Goal: Feedback & Contribution: Leave review/rating

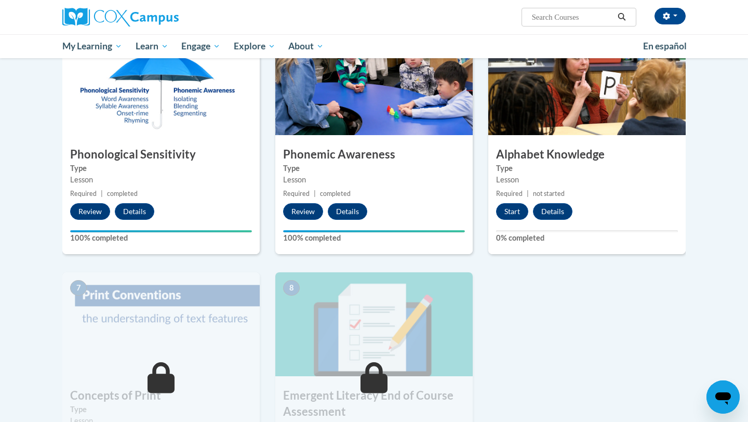
scroll to position [503, 0]
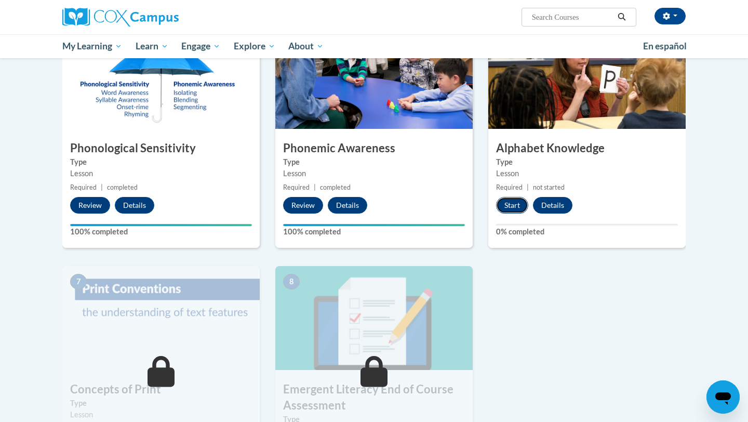
click at [517, 208] on button "Start" at bounding box center [512, 205] width 32 height 17
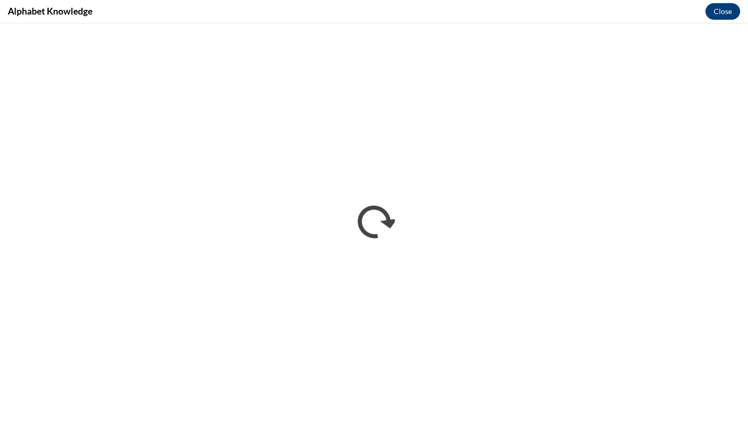
scroll to position [0, 0]
click at [725, 11] on button "Close" at bounding box center [722, 11] width 35 height 17
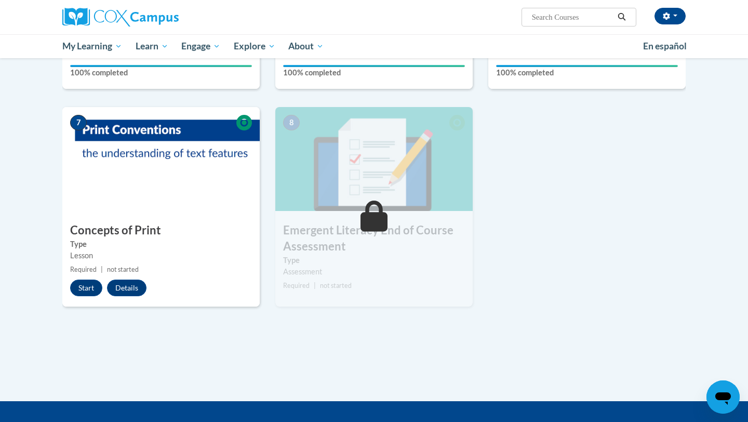
scroll to position [707, 0]
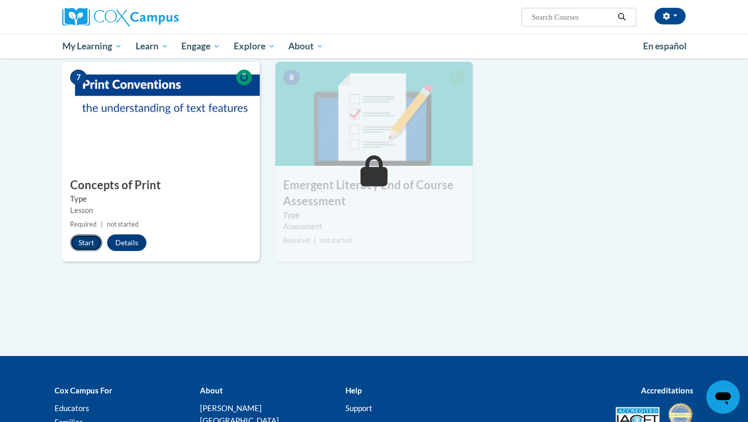
click at [88, 237] on button "Start" at bounding box center [86, 242] width 32 height 17
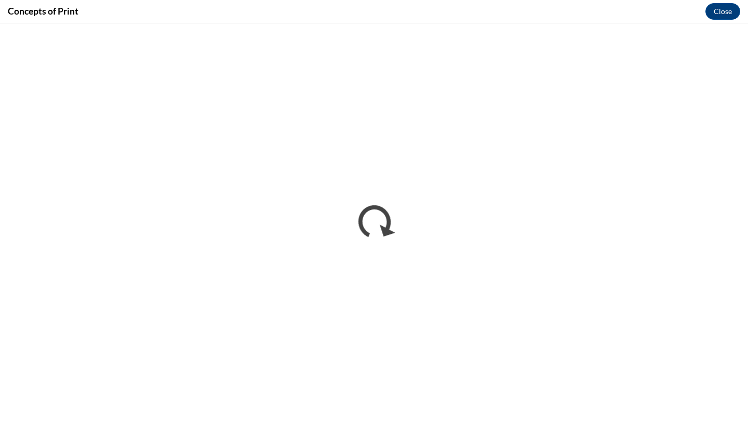
scroll to position [0, 0]
click at [728, 5] on button "Close" at bounding box center [722, 11] width 35 height 17
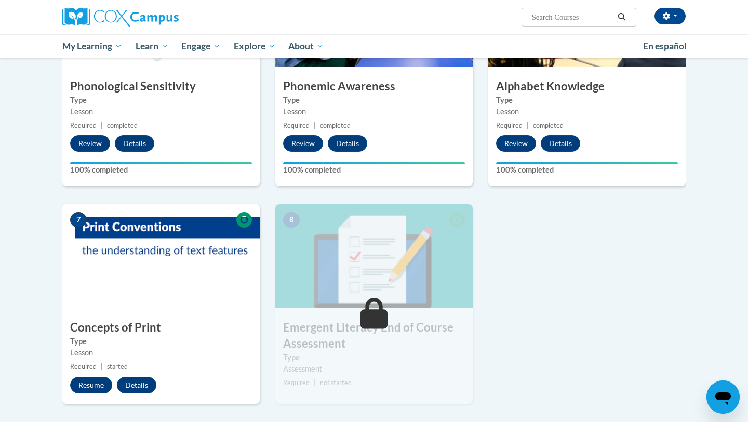
scroll to position [563, 0]
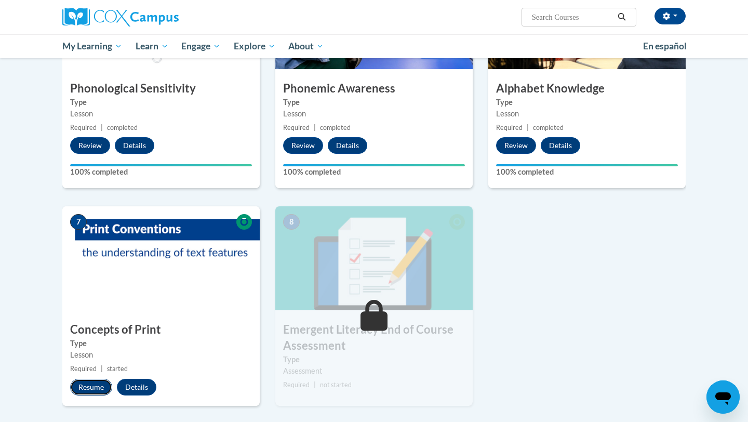
click at [91, 386] on button "Resume" at bounding box center [91, 387] width 42 height 17
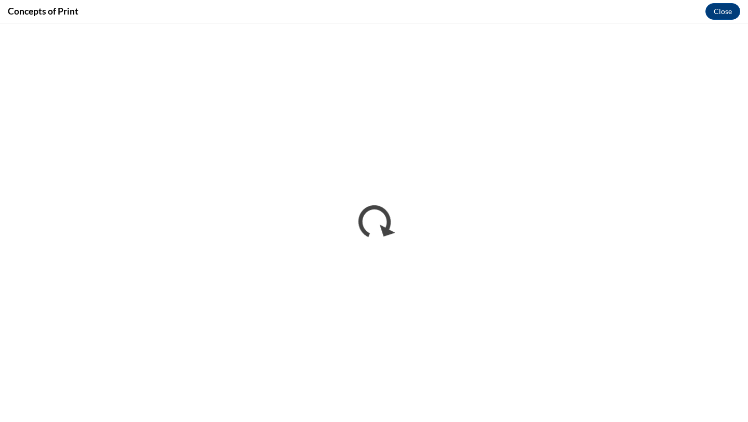
scroll to position [0, 0]
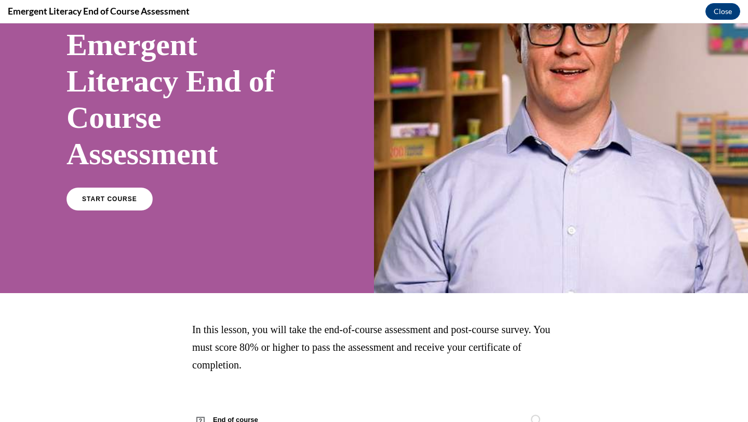
scroll to position [122, 0]
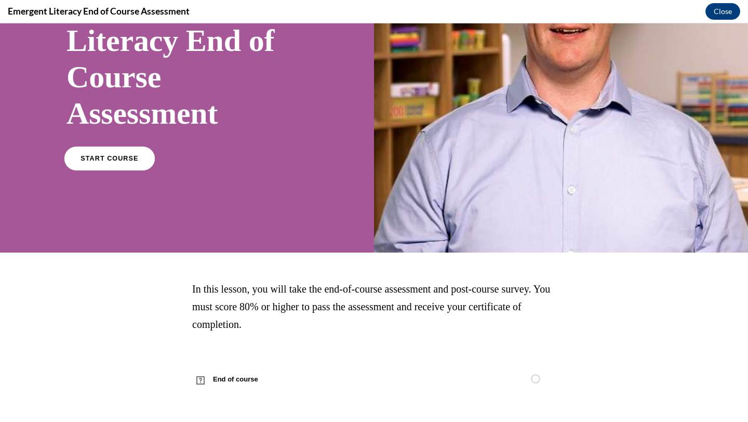
click at [116, 163] on link "START COURSE" at bounding box center [109, 158] width 90 height 24
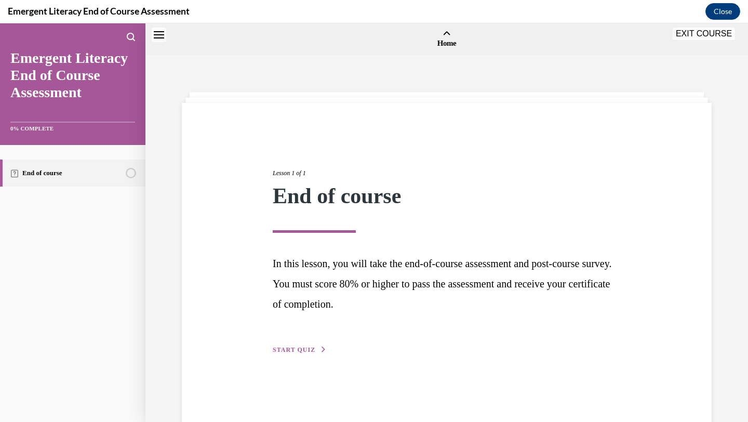
scroll to position [32, 0]
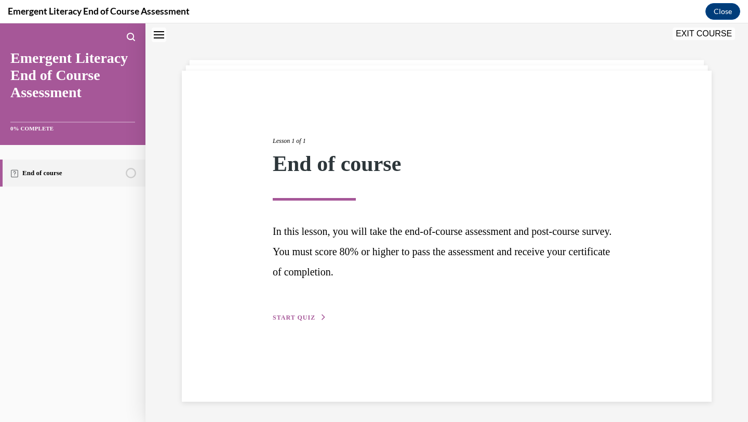
click at [301, 313] on button "START QUIZ" at bounding box center [300, 317] width 54 height 9
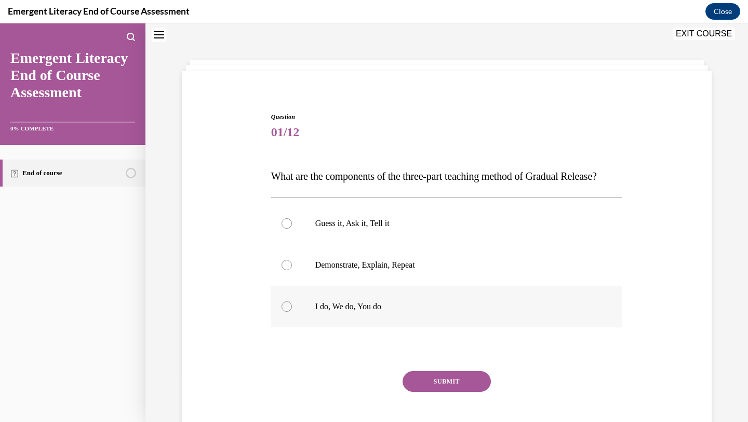
click at [382, 327] on label "I do, We do, You do" at bounding box center [447, 307] width 352 height 42
click at [292, 312] on input "I do, We do, You do" at bounding box center [286, 306] width 10 height 10
radio input "true"
click at [430, 392] on button "SUBMIT" at bounding box center [447, 381] width 88 height 21
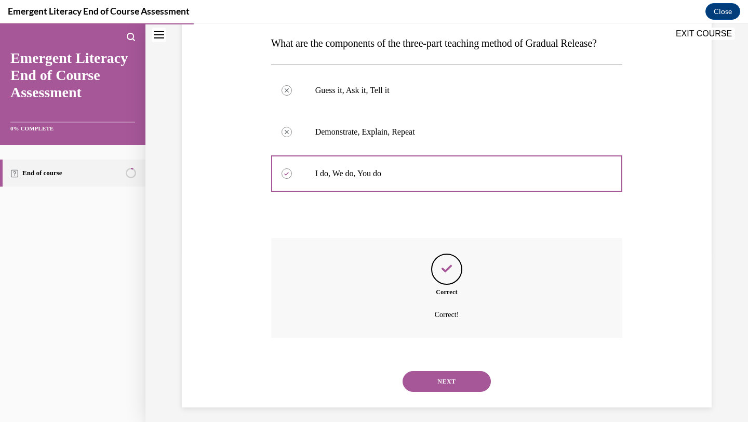
scroll to position [192, 0]
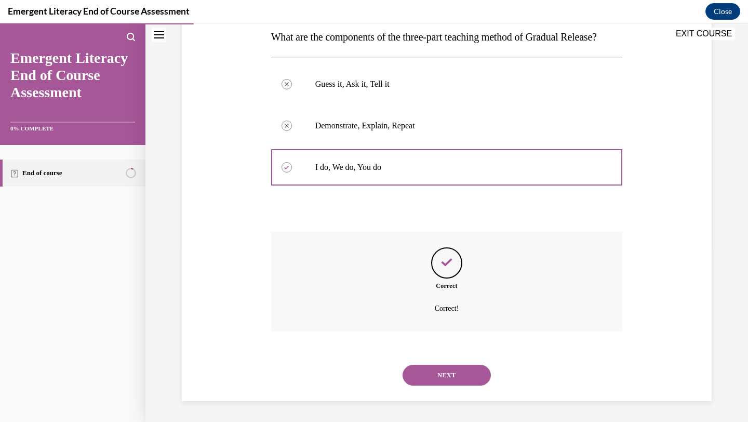
click at [438, 373] on button "NEXT" at bounding box center [447, 375] width 88 height 21
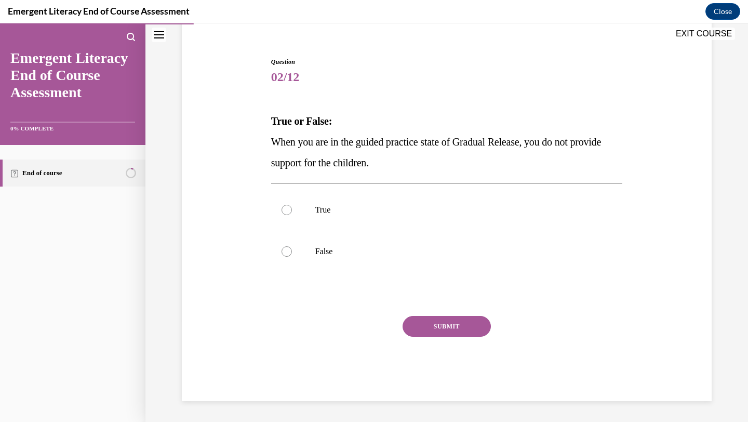
scroll to position [87, 0]
click at [305, 253] on label "False" at bounding box center [447, 252] width 352 height 42
click at [292, 253] on input "False" at bounding box center [286, 251] width 10 height 10
radio input "true"
click at [462, 331] on button "SUBMIT" at bounding box center [447, 326] width 88 height 21
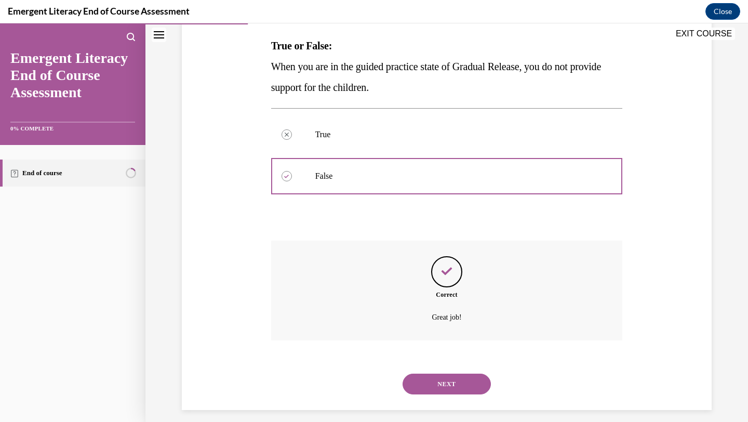
scroll to position [171, 0]
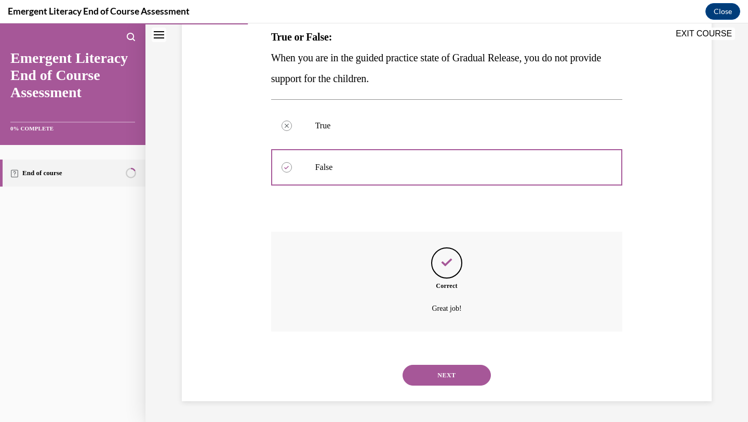
click at [455, 366] on button "NEXT" at bounding box center [447, 375] width 88 height 21
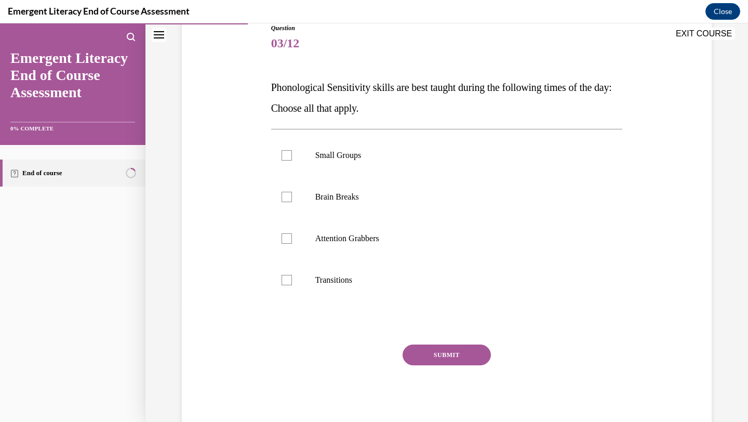
scroll to position [123, 0]
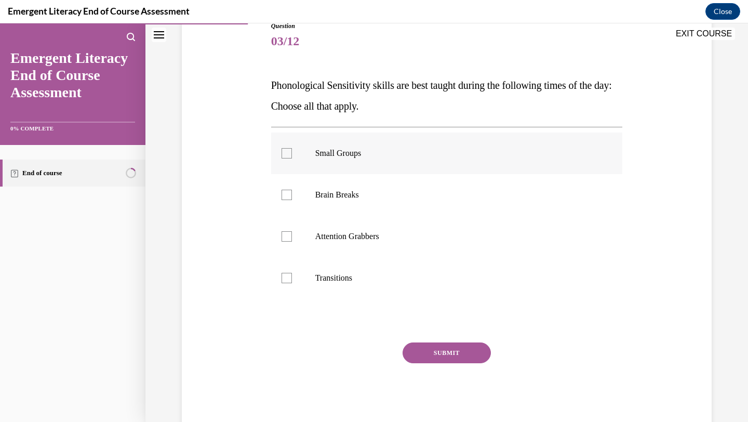
click at [341, 159] on label "Small Groups" at bounding box center [447, 153] width 352 height 42
click at [292, 158] on input "Small Groups" at bounding box center [286, 153] width 10 height 10
checkbox input "true"
click at [341, 192] on p "Brain Breaks" at bounding box center [455, 195] width 281 height 10
click at [292, 192] on input "Brain Breaks" at bounding box center [286, 195] width 10 height 10
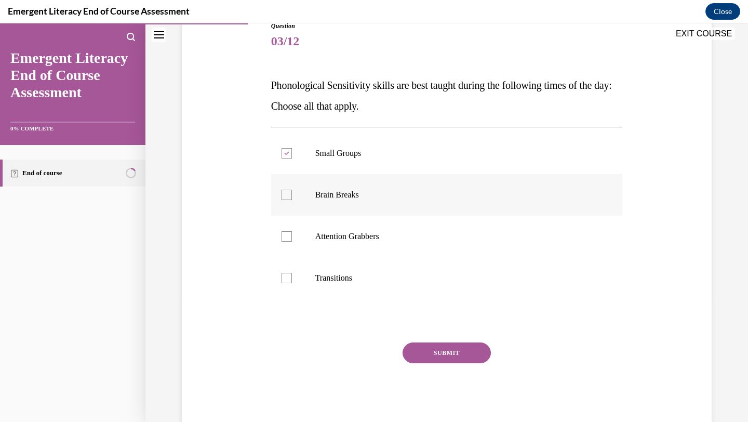
checkbox input "true"
click at [342, 234] on p "Attention Grabbers" at bounding box center [455, 236] width 281 height 10
click at [292, 234] on input "Attention Grabbers" at bounding box center [286, 236] width 10 height 10
checkbox input "true"
click at [435, 355] on button "SUBMIT" at bounding box center [447, 352] width 88 height 21
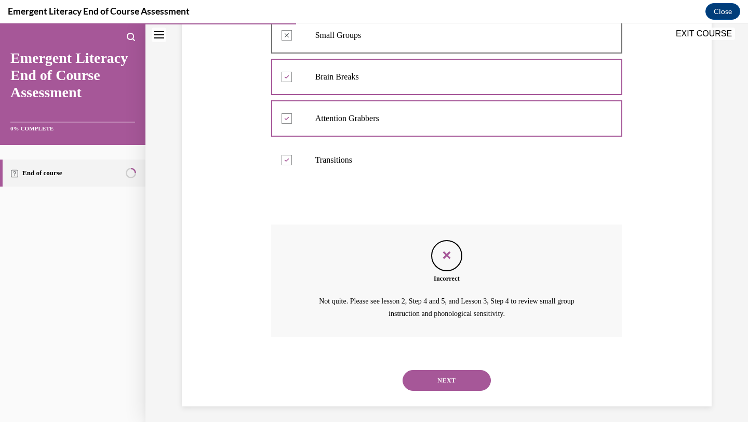
scroll to position [246, 0]
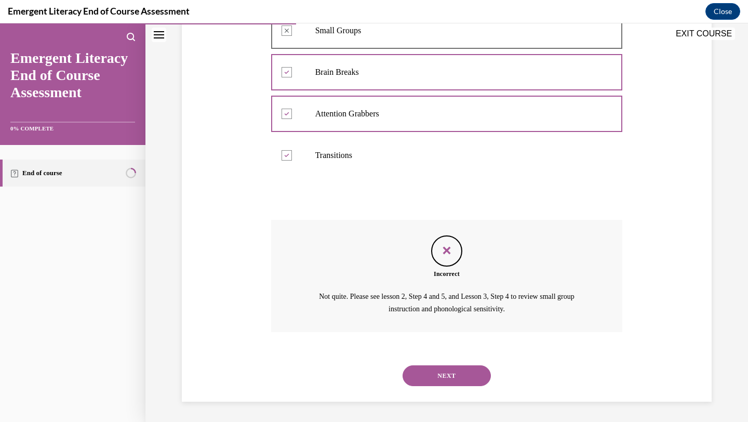
click at [445, 373] on button "NEXT" at bounding box center [447, 375] width 88 height 21
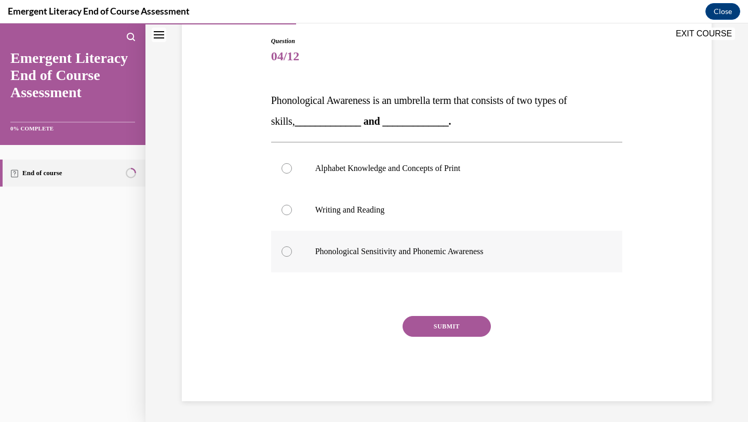
click at [440, 247] on p "Phonological Sensitivity and Phonemic Awareness" at bounding box center [455, 251] width 281 height 10
click at [292, 247] on input "Phonological Sensitivity and Phonemic Awareness" at bounding box center [286, 251] width 10 height 10
radio input "true"
click at [444, 325] on button "SUBMIT" at bounding box center [447, 326] width 88 height 21
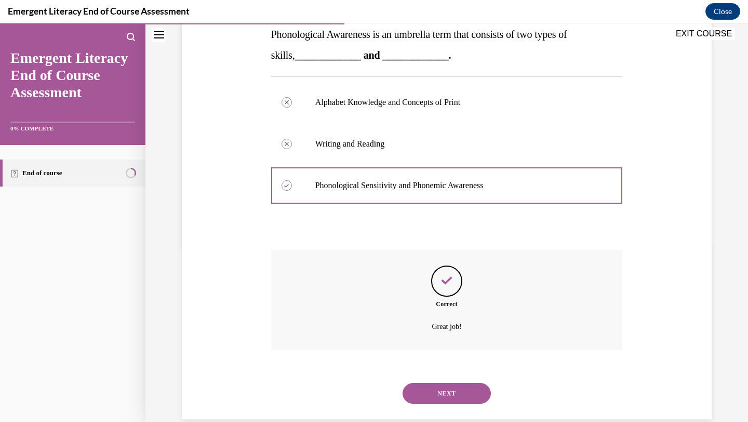
scroll to position [192, 0]
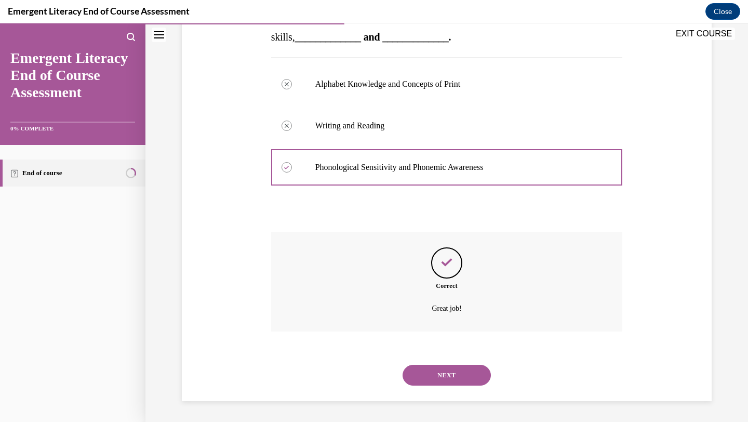
click at [448, 377] on button "NEXT" at bounding box center [447, 375] width 88 height 21
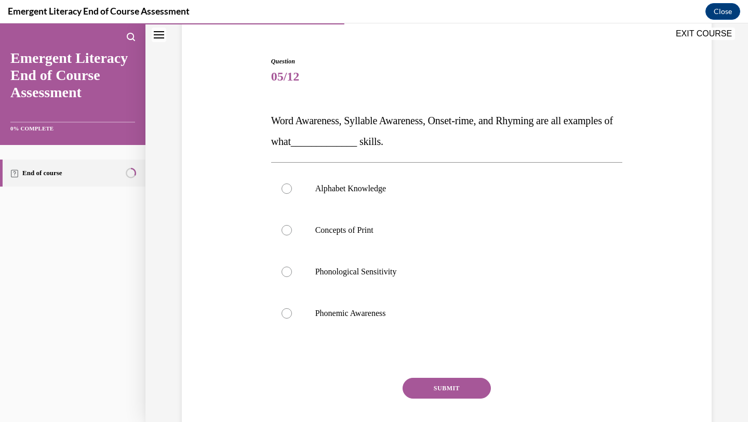
scroll to position [102, 0]
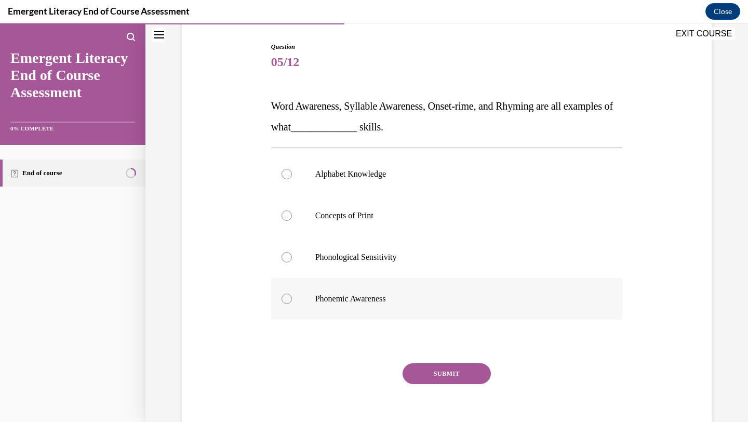
click at [425, 286] on label "Phonemic Awareness" at bounding box center [447, 299] width 352 height 42
click at [292, 293] on input "Phonemic Awareness" at bounding box center [286, 298] width 10 height 10
radio input "true"
click at [449, 371] on button "SUBMIT" at bounding box center [447, 373] width 88 height 21
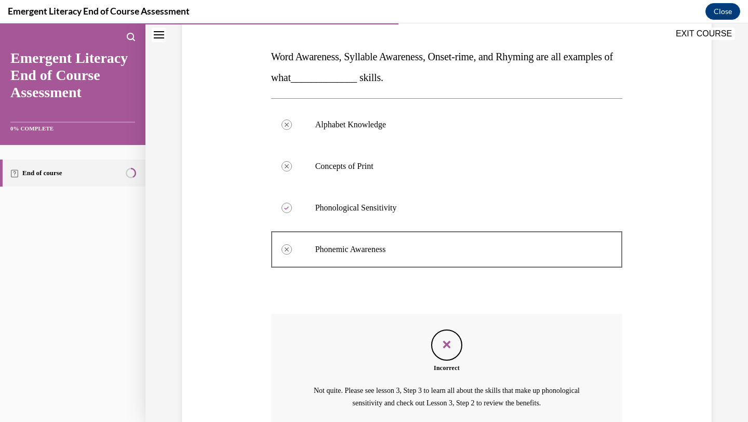
scroll to position [246, 0]
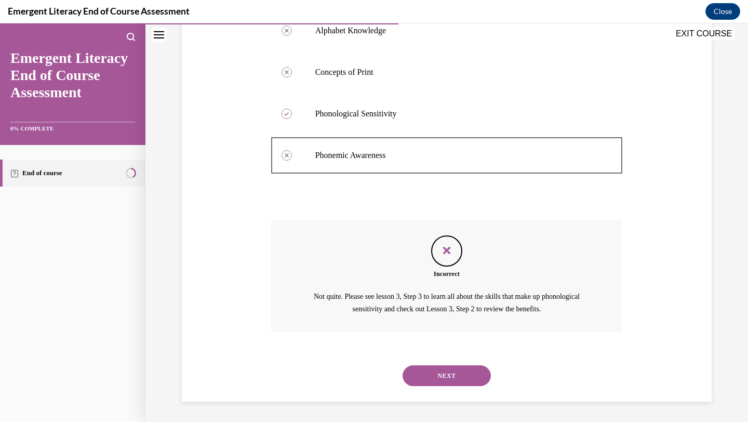
click at [447, 370] on button "NEXT" at bounding box center [447, 375] width 88 height 21
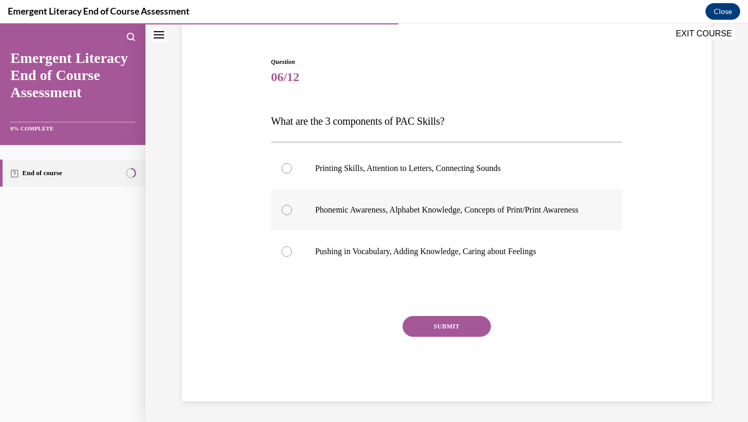
click at [363, 217] on label "Phonemic Awareness, Alphabet Knowledge, Concepts of Print/Print Awareness" at bounding box center [447, 210] width 352 height 42
click at [292, 215] on input "Phonemic Awareness, Alphabet Knowledge, Concepts of Print/Print Awareness" at bounding box center [286, 210] width 10 height 10
radio input "true"
click at [450, 327] on button "SUBMIT" at bounding box center [447, 326] width 88 height 21
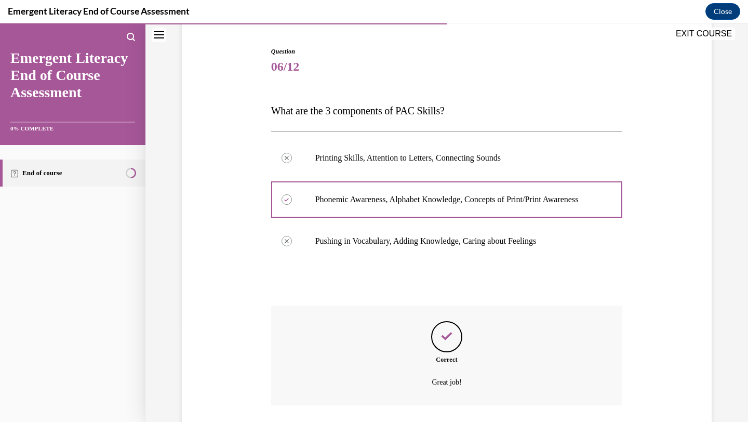
scroll to position [182, 0]
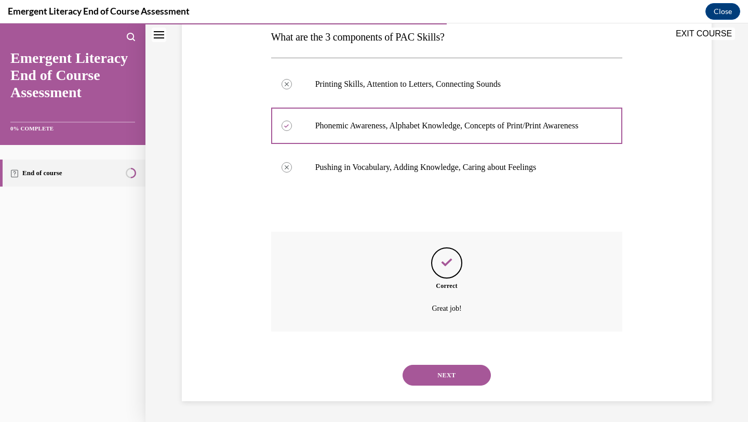
click at [462, 366] on button "NEXT" at bounding box center [447, 375] width 88 height 21
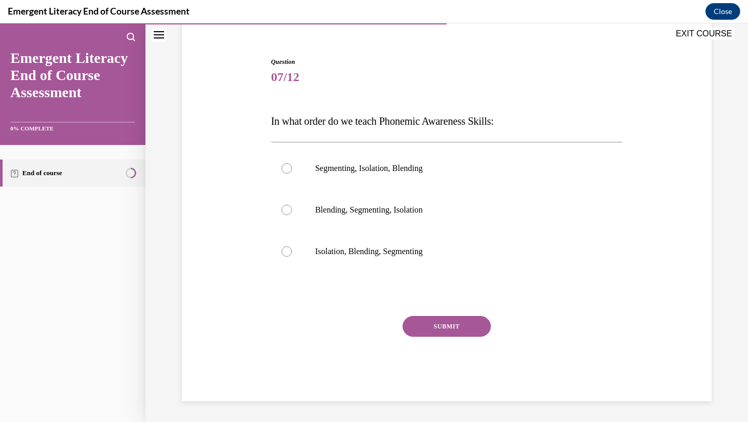
scroll to position [87, 0]
click at [420, 242] on label "Isolation, Blending, Segmenting" at bounding box center [447, 252] width 352 height 42
click at [292, 246] on input "Isolation, Blending, Segmenting" at bounding box center [286, 251] width 10 height 10
radio input "true"
click at [433, 319] on button "SUBMIT" at bounding box center [447, 326] width 88 height 21
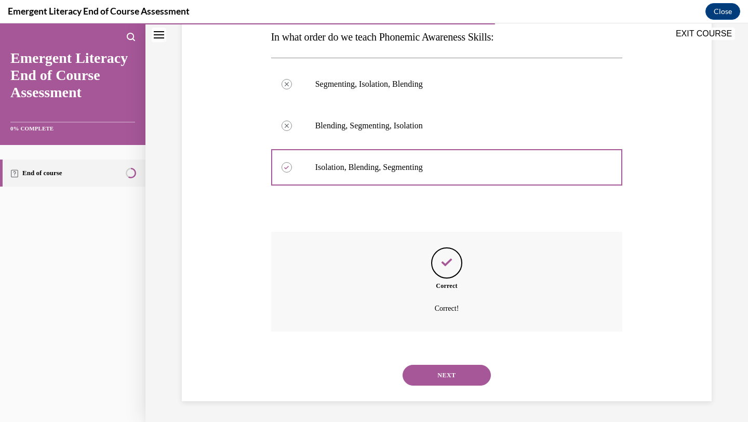
click at [460, 381] on button "NEXT" at bounding box center [447, 375] width 88 height 21
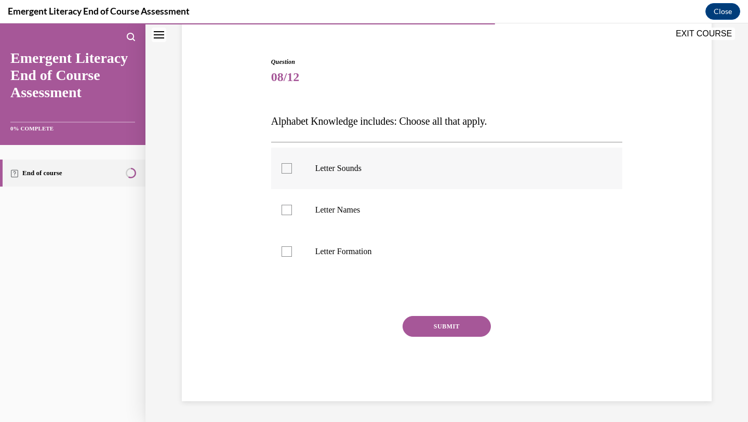
click at [325, 182] on label "Letter Sounds" at bounding box center [447, 169] width 352 height 42
click at [292, 173] on input "Letter Sounds" at bounding box center [286, 168] width 10 height 10
checkbox input "true"
click at [326, 214] on p "Letter Names" at bounding box center [455, 210] width 281 height 10
click at [292, 214] on input "Letter Names" at bounding box center [286, 210] width 10 height 10
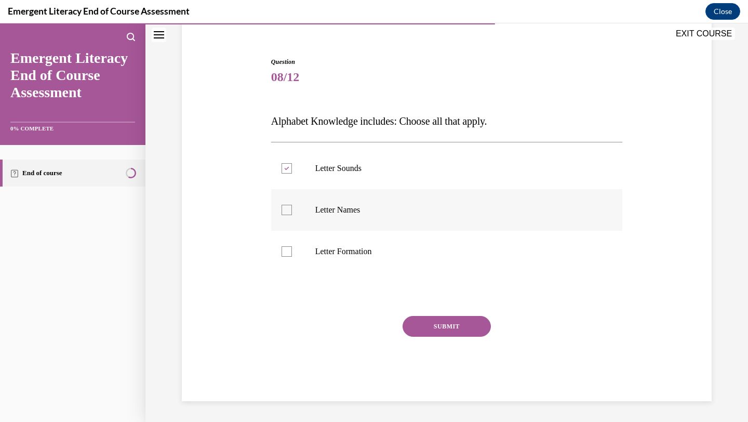
checkbox input "true"
click at [334, 237] on label "Letter Formation" at bounding box center [447, 252] width 352 height 42
click at [292, 246] on input "Letter Formation" at bounding box center [286, 251] width 10 height 10
checkbox input "true"
click at [428, 323] on button "SUBMIT" at bounding box center [447, 326] width 88 height 21
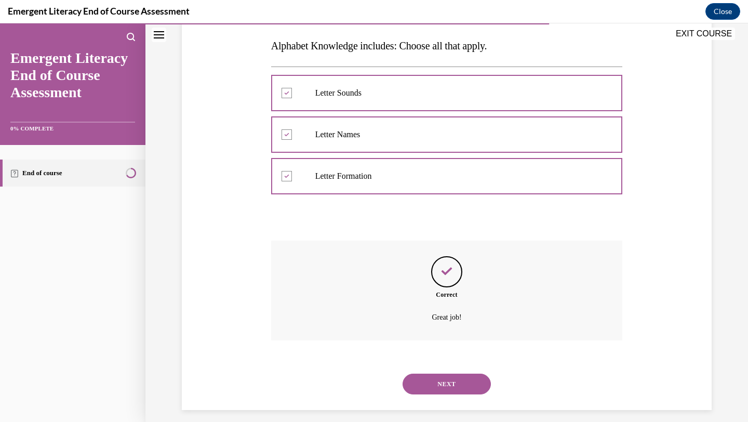
scroll to position [171, 0]
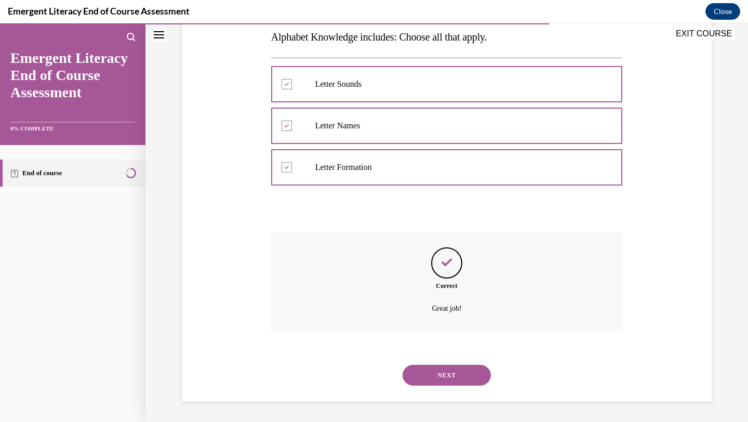
click at [458, 370] on button "NEXT" at bounding box center [447, 375] width 88 height 21
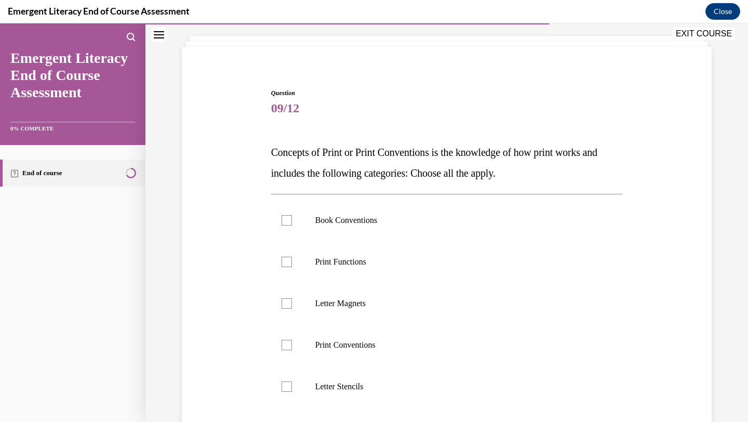
scroll to position [72, 0]
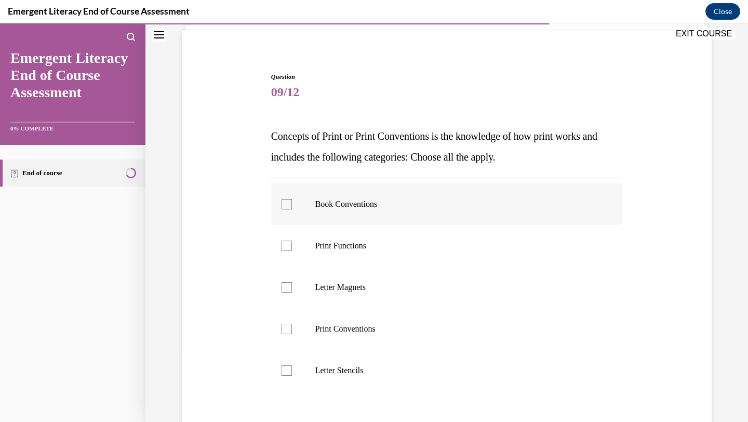
click at [368, 195] on label "Book Conventions" at bounding box center [447, 204] width 352 height 42
click at [292, 199] on input "Book Conventions" at bounding box center [286, 204] width 10 height 10
checkbox input "true"
click at [372, 242] on p "Print Functions" at bounding box center [455, 245] width 281 height 10
click at [292, 242] on input "Print Functions" at bounding box center [286, 245] width 10 height 10
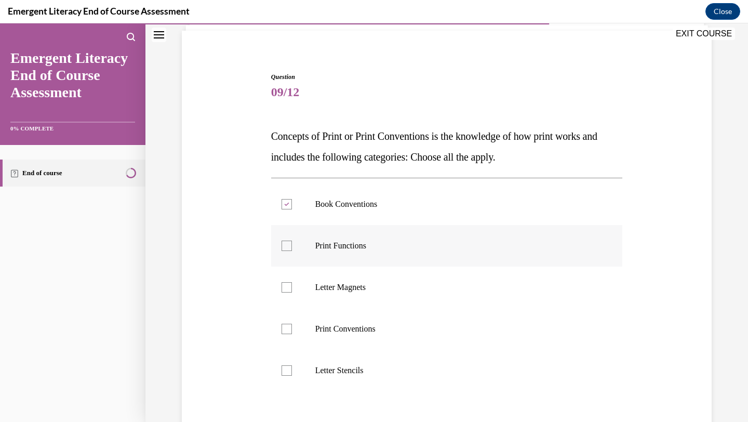
checkbox input "true"
click at [358, 346] on label "Print Conventions" at bounding box center [447, 329] width 352 height 42
click at [292, 334] on input "Print Conventions" at bounding box center [286, 329] width 10 height 10
checkbox input "true"
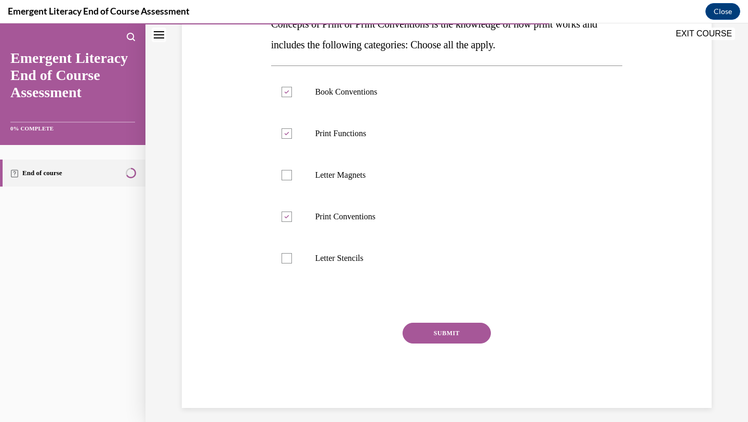
click at [452, 332] on button "SUBMIT" at bounding box center [447, 333] width 88 height 21
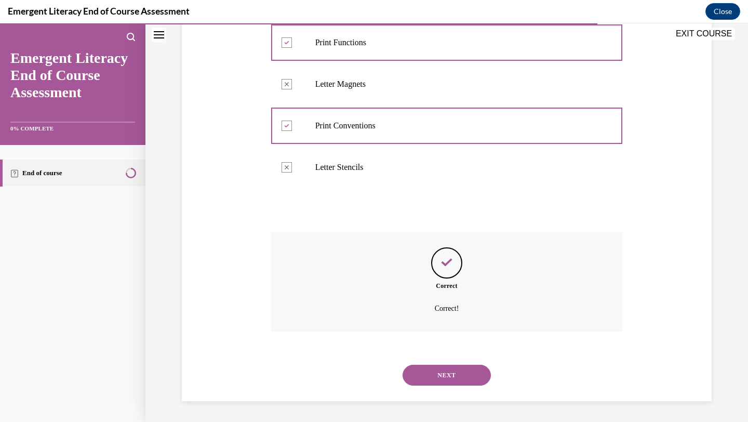
click at [465, 379] on button "NEXT" at bounding box center [447, 375] width 88 height 21
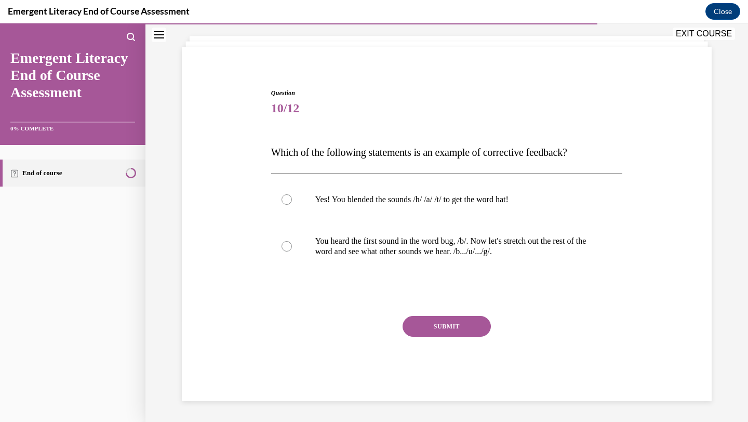
scroll to position [56, 0]
click at [437, 257] on label "You heard the first sound in the word bug, /b/. Now let's stretch out the rest …" at bounding box center [447, 246] width 352 height 52
click at [292, 251] on input "You heard the first sound in the word bug, /b/. Now let's stretch out the rest …" at bounding box center [286, 246] width 10 height 10
radio input "true"
click at [449, 330] on button "SUBMIT" at bounding box center [447, 326] width 88 height 21
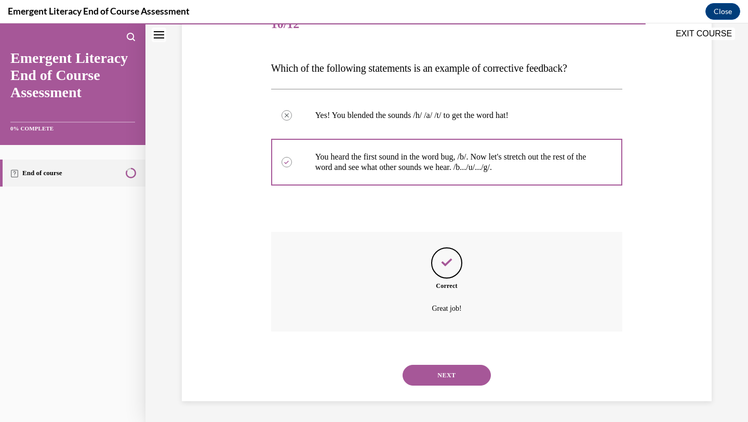
click at [447, 370] on button "NEXT" at bounding box center [447, 375] width 88 height 21
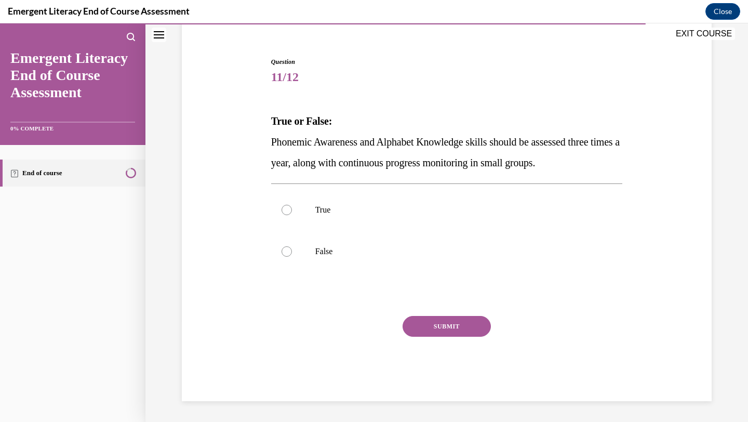
scroll to position [87, 0]
click at [307, 248] on label "False" at bounding box center [447, 252] width 352 height 42
click at [292, 248] on input "False" at bounding box center [286, 251] width 10 height 10
radio input "true"
click at [425, 325] on button "SUBMIT" at bounding box center [447, 326] width 88 height 21
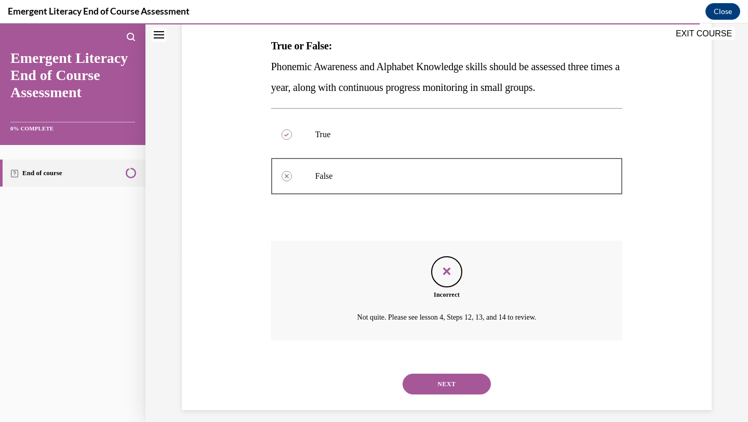
scroll to position [171, 0]
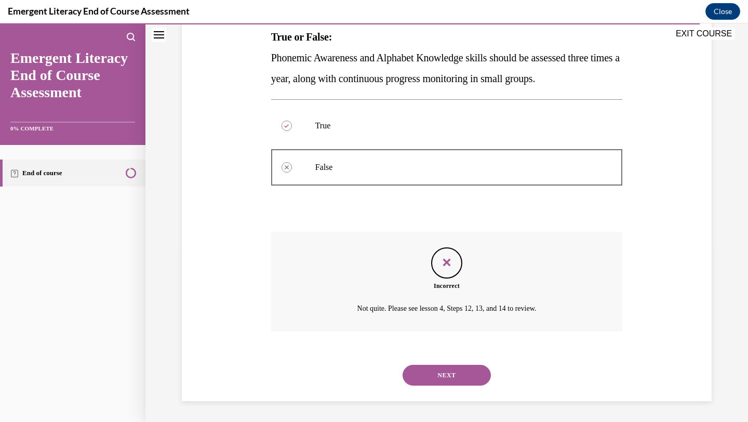
click at [448, 367] on button "NEXT" at bounding box center [447, 375] width 88 height 21
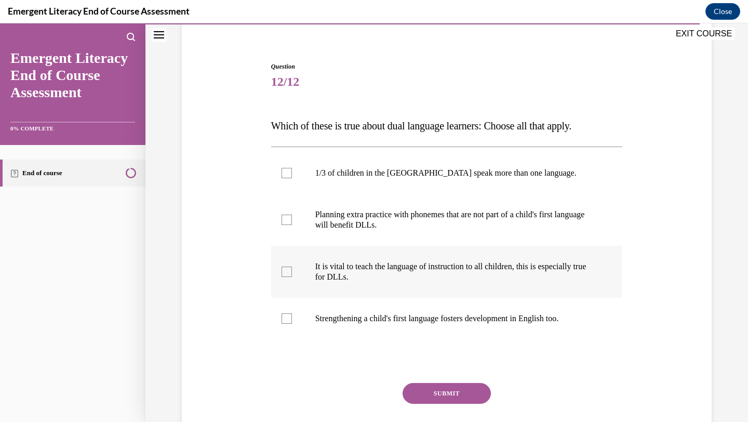
scroll to position [88, 0]
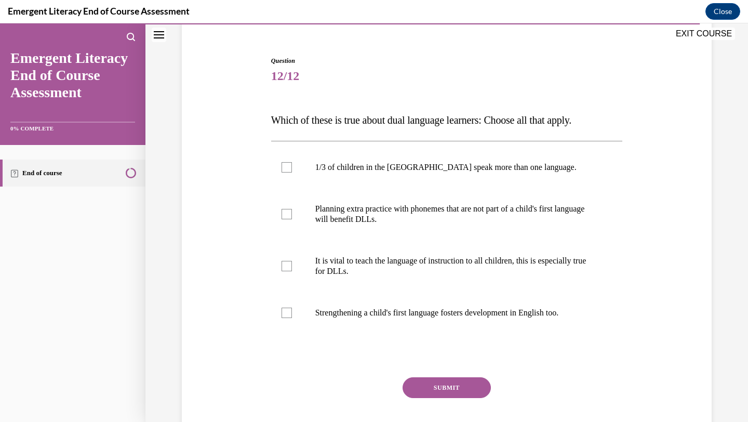
click at [380, 122] on span "Which of these is true about dual language learners: Choose all that apply." at bounding box center [421, 119] width 301 height 11
click at [379, 167] on p "1/3 of children in the [GEOGRAPHIC_DATA] speak more than one language." at bounding box center [455, 167] width 281 height 10
click at [292, 167] on input "1/3 of children in the [GEOGRAPHIC_DATA] speak more than one language." at bounding box center [286, 167] width 10 height 10
checkbox input "true"
click at [383, 196] on label "Planning extra practice with phonemes that are not part of a child's first lang…" at bounding box center [447, 214] width 352 height 52
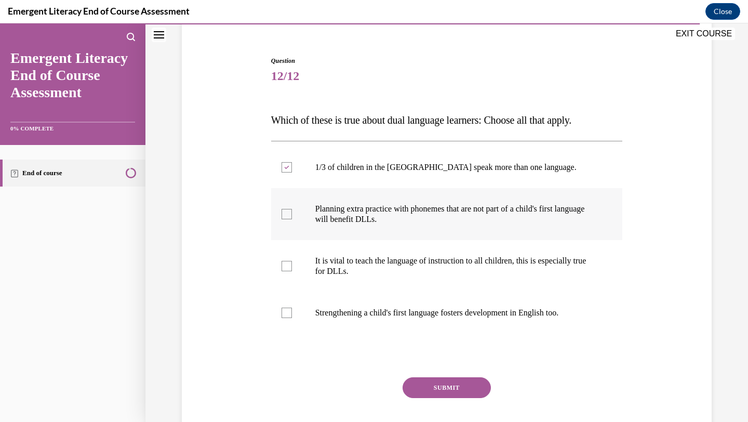
click at [292, 209] on input "Planning extra practice with phonemes that are not part of a child's first lang…" at bounding box center [286, 214] width 10 height 10
checkbox input "true"
click at [384, 277] on label "It is vital to teach the language of instruction to all children, this is espec…" at bounding box center [447, 266] width 352 height 52
click at [292, 271] on input "It is vital to teach the language of instruction to all children, this is espec…" at bounding box center [286, 266] width 10 height 10
checkbox input "true"
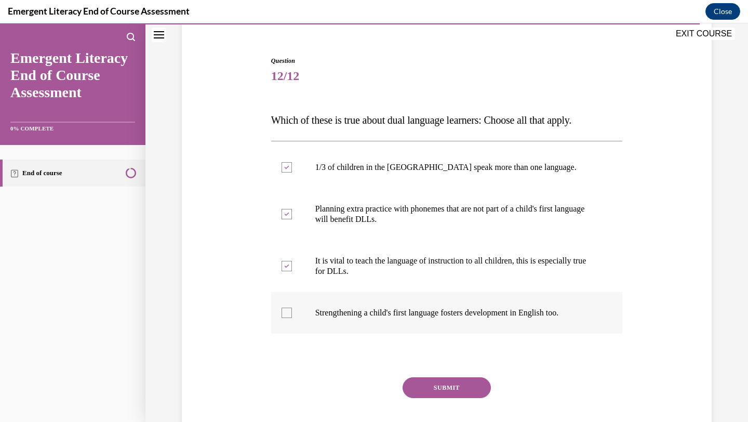
click at [384, 311] on p "Strengthening a child's first language fosters development in English too." at bounding box center [455, 312] width 281 height 10
click at [292, 311] on input "Strengthening a child's first language fosters development in English too." at bounding box center [286, 312] width 10 height 10
checkbox input "true"
click at [447, 391] on button "SUBMIT" at bounding box center [447, 387] width 88 height 21
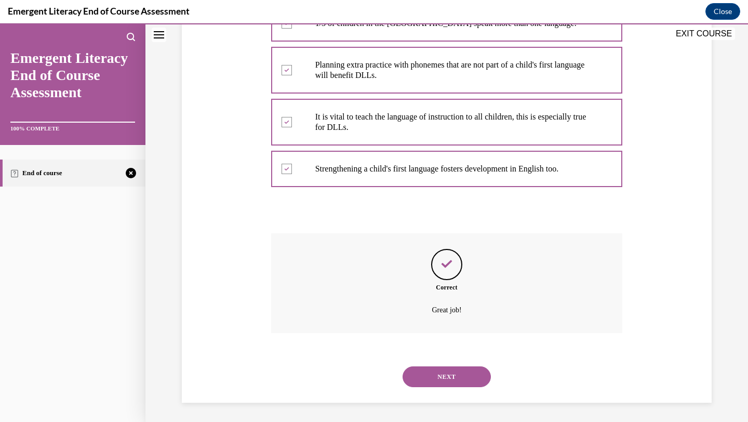
scroll to position [234, 0]
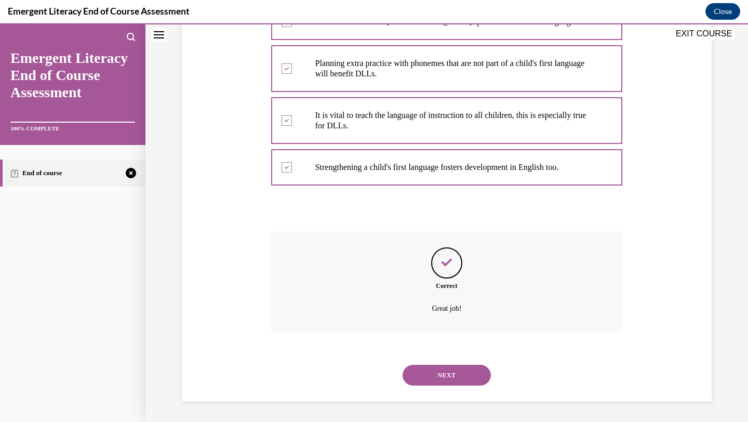
click at [454, 370] on button "NEXT" at bounding box center [447, 375] width 88 height 21
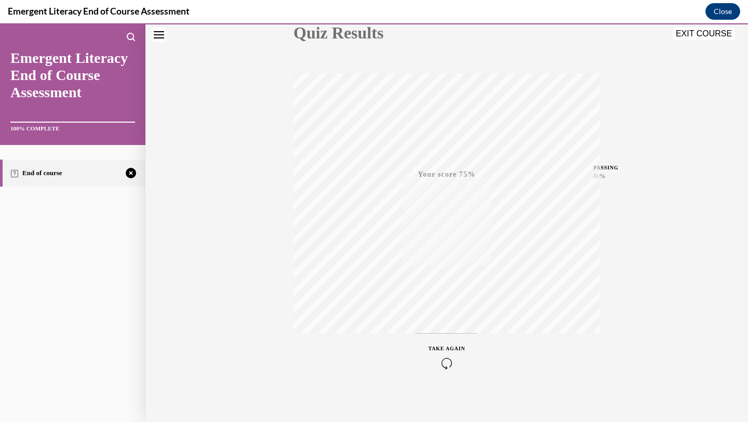
scroll to position [134, 0]
click at [444, 349] on div "TAKE AGAIN" at bounding box center [446, 352] width 37 height 24
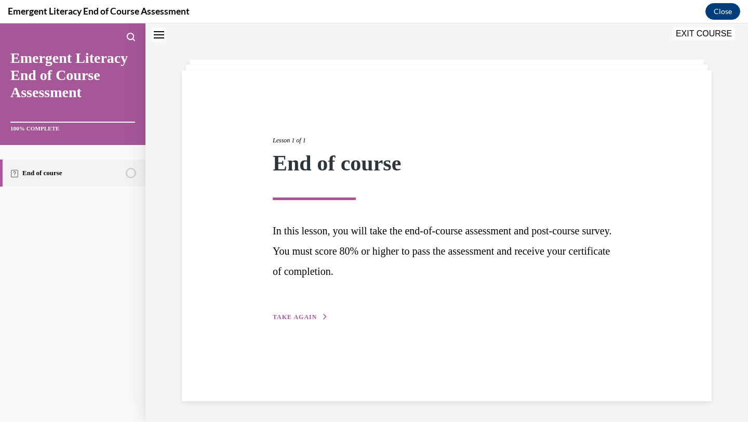
click at [311, 318] on span "TAKE AGAIN" at bounding box center [295, 316] width 44 height 7
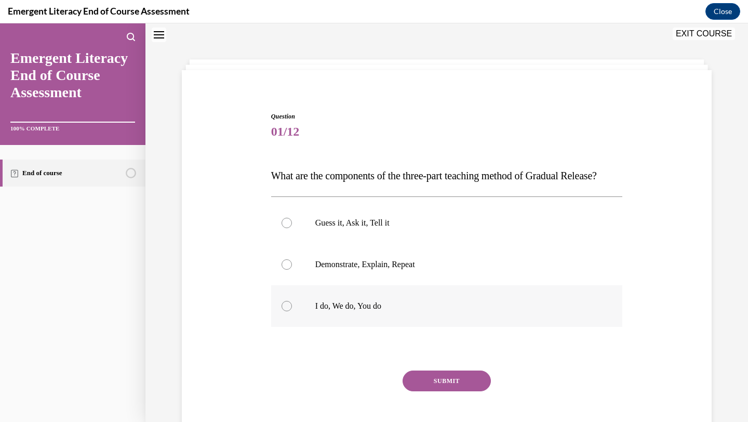
click at [358, 311] on p "I do, We do, You do" at bounding box center [455, 306] width 281 height 10
click at [292, 311] on input "I do, We do, You do" at bounding box center [286, 306] width 10 height 10
radio input "true"
click at [427, 391] on button "SUBMIT" at bounding box center [447, 380] width 88 height 21
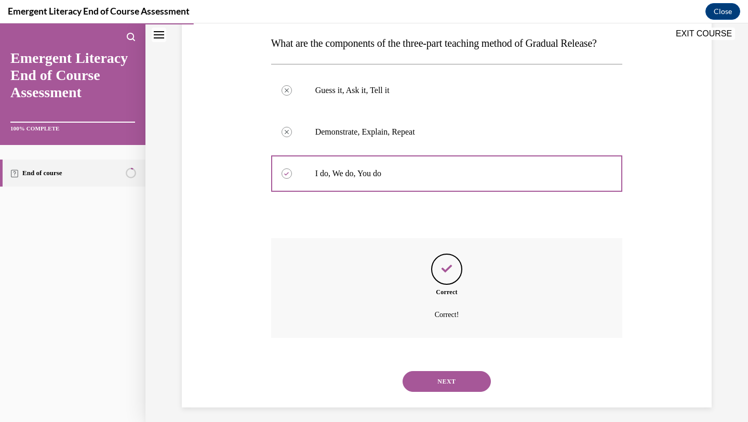
scroll to position [192, 0]
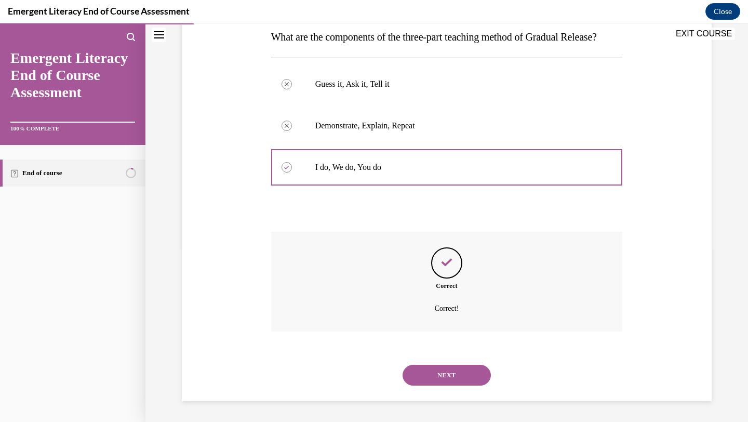
click at [419, 372] on button "NEXT" at bounding box center [447, 375] width 88 height 21
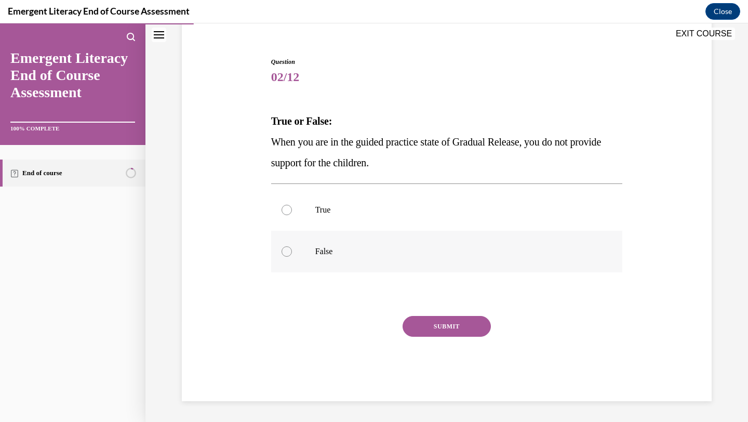
click at [320, 249] on p "False" at bounding box center [455, 251] width 281 height 10
click at [292, 249] on input "False" at bounding box center [286, 251] width 10 height 10
radio input "true"
click at [428, 326] on button "SUBMIT" at bounding box center [447, 326] width 88 height 21
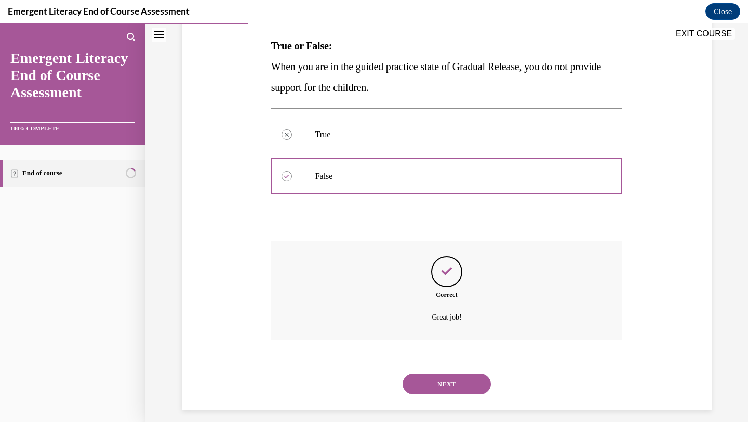
scroll to position [171, 0]
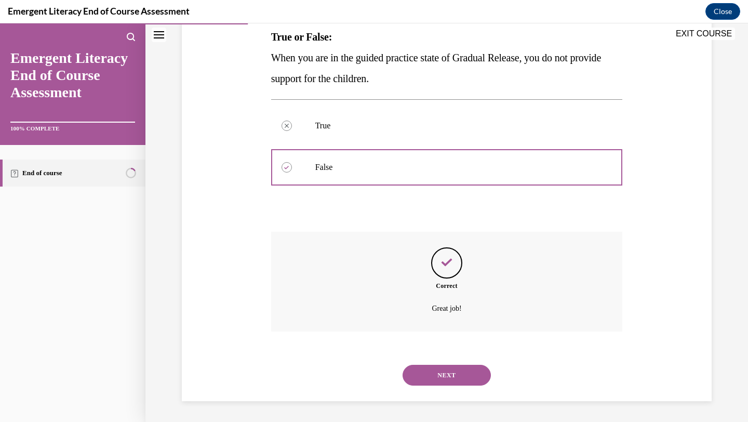
click at [457, 378] on button "NEXT" at bounding box center [447, 375] width 88 height 21
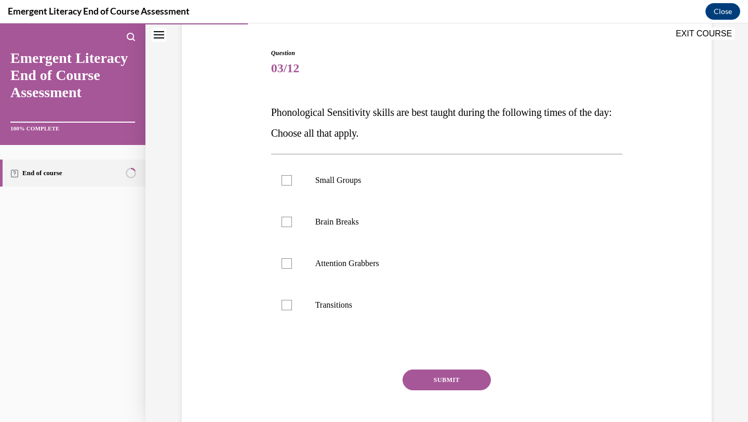
scroll to position [98, 0]
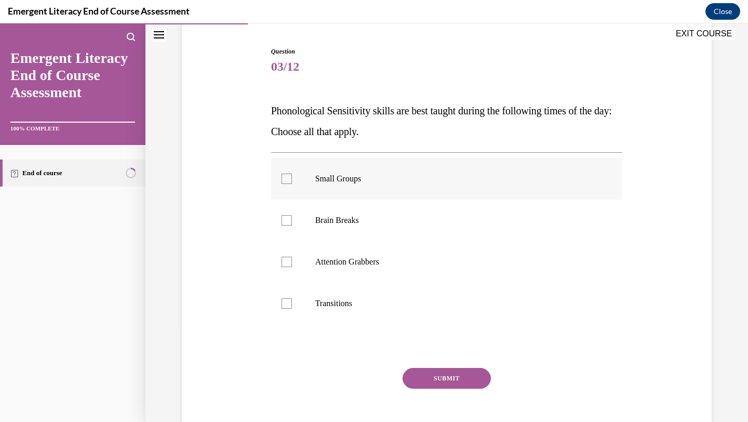
click at [452, 190] on label "Small Groups" at bounding box center [447, 179] width 352 height 42
click at [292, 184] on input "Small Groups" at bounding box center [286, 178] width 10 height 10
checkbox input "true"
click at [452, 229] on label "Brain Breaks" at bounding box center [447, 220] width 352 height 42
click at [292, 225] on input "Brain Breaks" at bounding box center [286, 220] width 10 height 10
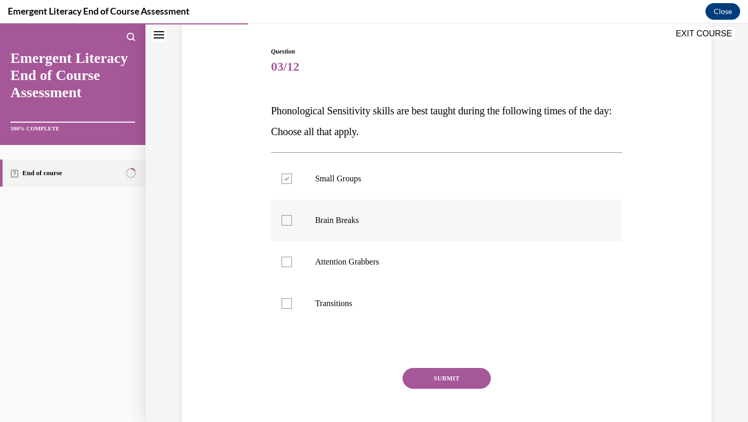
checkbox input "true"
click at [452, 278] on label "Attention Grabbers" at bounding box center [447, 262] width 352 height 42
click at [292, 267] on input "Attention Grabbers" at bounding box center [286, 262] width 10 height 10
checkbox input "true"
click at [464, 378] on button "SUBMIT" at bounding box center [447, 378] width 88 height 21
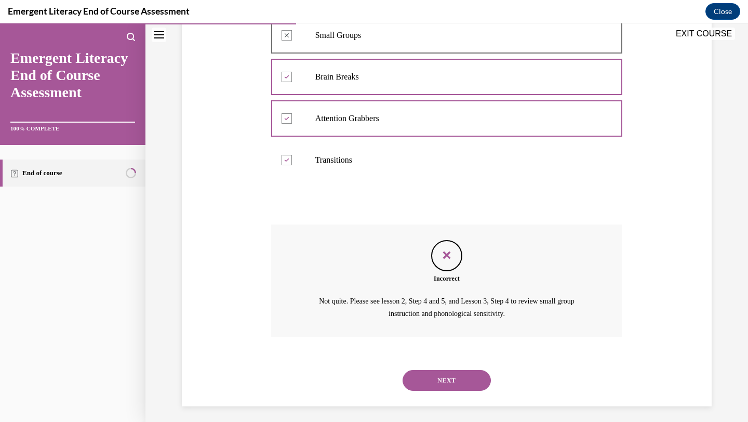
scroll to position [246, 0]
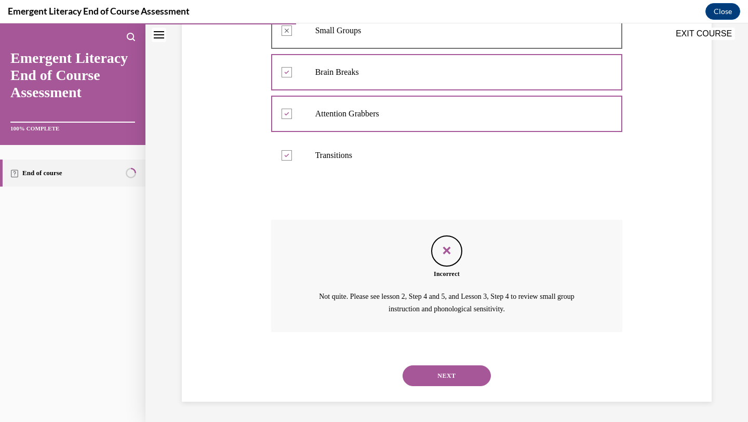
click at [464, 378] on button "NEXT" at bounding box center [447, 375] width 88 height 21
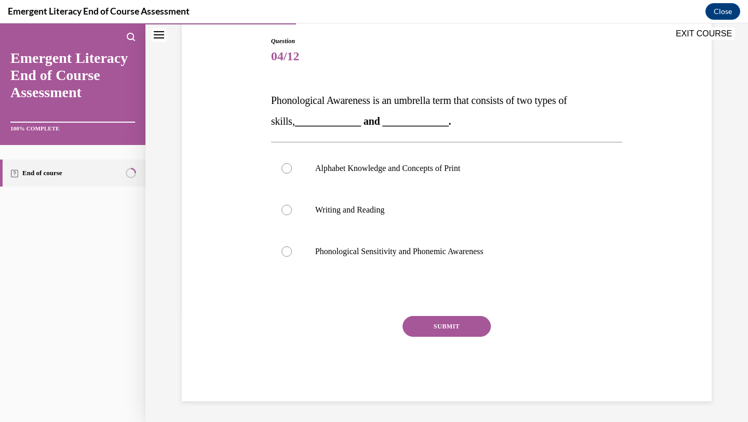
click at [422, 280] on div "Question 04/12 Phonological Awareness is an umbrella term that consists of two …" at bounding box center [447, 218] width 352 height 365
click at [422, 277] on div "Alphabet Knowledge and Concepts of Print Writing and Reading Phonological Sensi…" at bounding box center [447, 210] width 352 height 136
click at [422, 264] on label "Phonological Sensitivity and Phonemic Awareness" at bounding box center [447, 252] width 352 height 42
click at [292, 257] on input "Phonological Sensitivity and Phonemic Awareness" at bounding box center [286, 251] width 10 height 10
radio input "true"
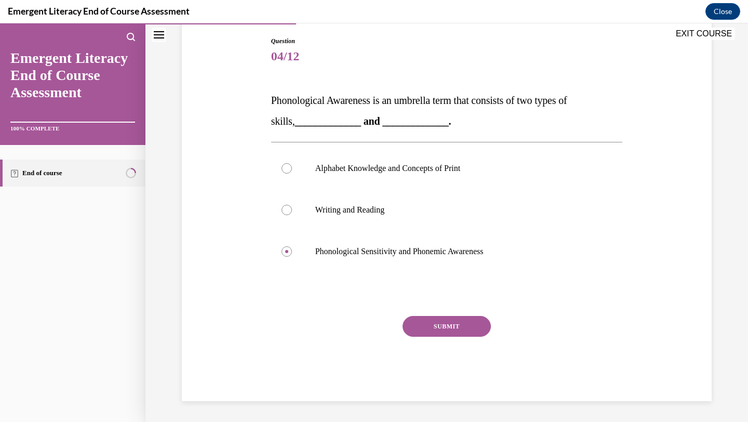
click at [432, 329] on button "SUBMIT" at bounding box center [447, 326] width 88 height 21
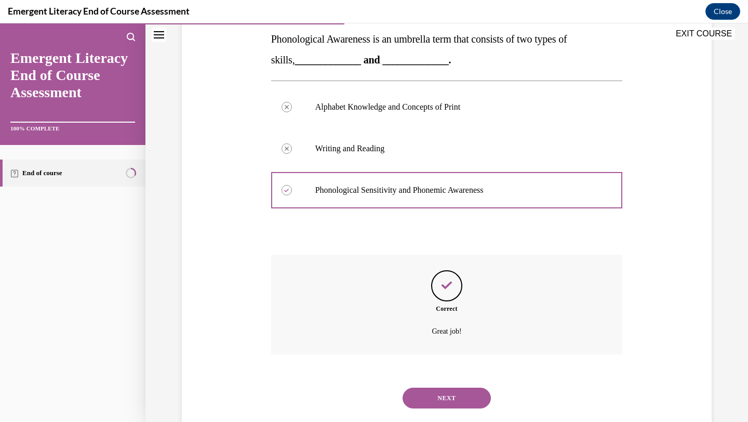
scroll to position [192, 0]
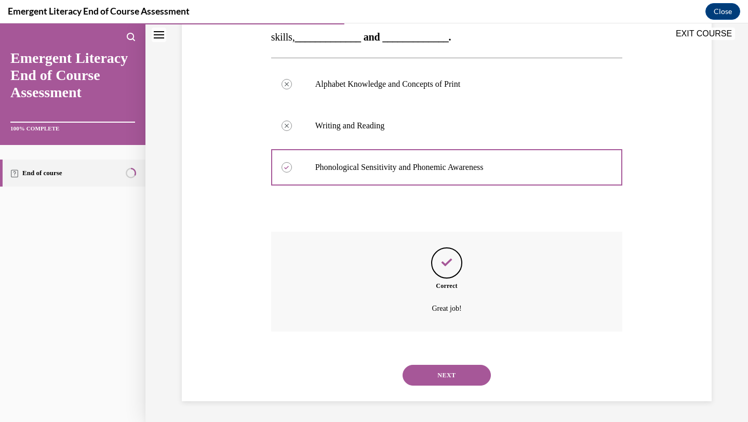
click at [449, 380] on button "NEXT" at bounding box center [447, 375] width 88 height 21
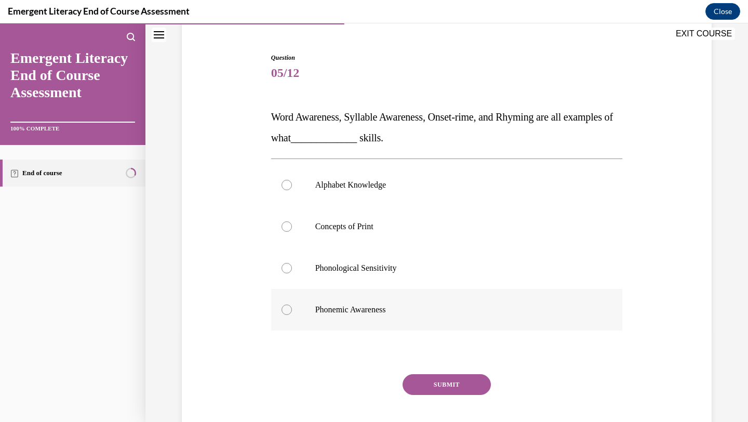
scroll to position [99, 0]
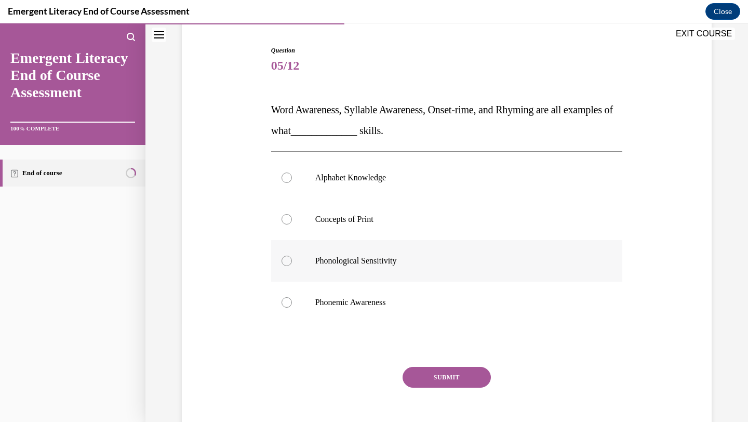
click at [331, 257] on p "Phonological Sensitivity" at bounding box center [455, 261] width 281 height 10
click at [292, 257] on input "Phonological Sensitivity" at bounding box center [286, 261] width 10 height 10
radio input "true"
click at [438, 383] on button "SUBMIT" at bounding box center [447, 377] width 88 height 21
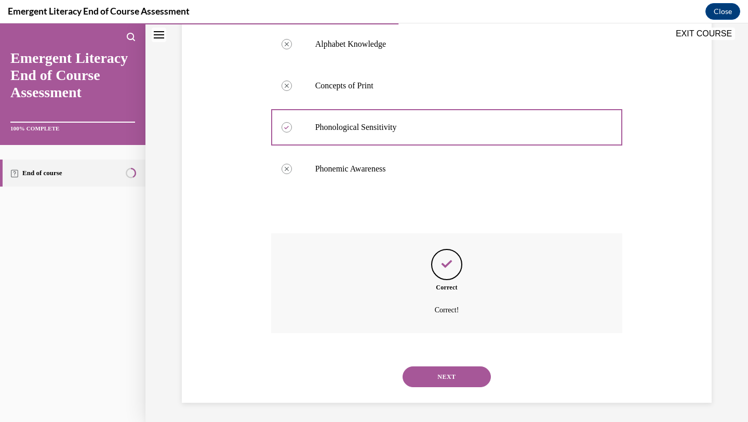
scroll to position [234, 0]
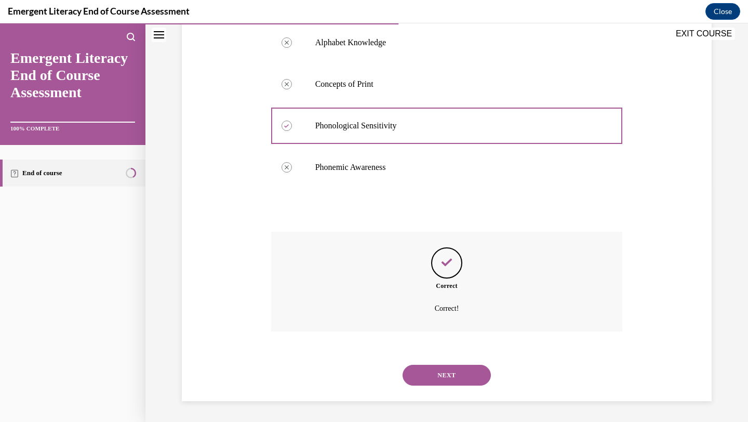
drag, startPoint x: 452, startPoint y: 375, endPoint x: 452, endPoint y: 367, distance: 7.8
click at [452, 375] on button "NEXT" at bounding box center [447, 375] width 88 height 21
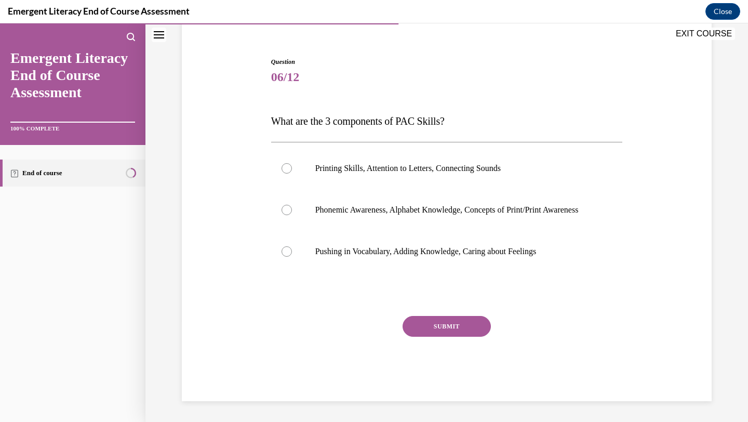
scroll to position [98, 0]
click at [420, 191] on label "Phonemic Awareness, Alphabet Knowledge, Concepts of Print/Print Awareness" at bounding box center [447, 210] width 352 height 42
click at [292, 205] on input "Phonemic Awareness, Alphabet Knowledge, Concepts of Print/Print Awareness" at bounding box center [286, 210] width 10 height 10
radio input "true"
click at [449, 325] on button "SUBMIT" at bounding box center [447, 326] width 88 height 21
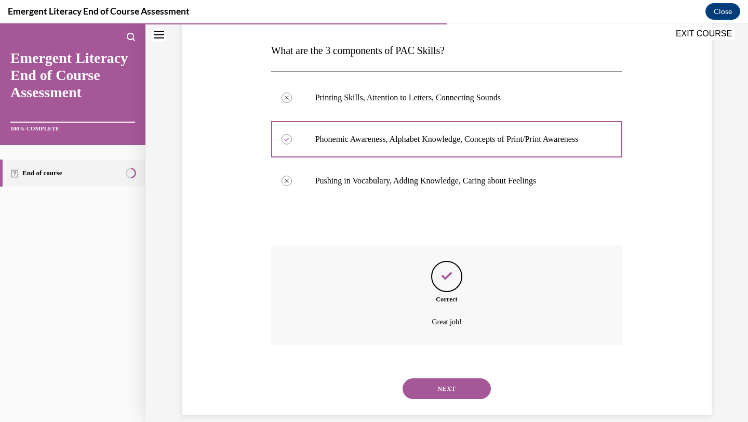
scroll to position [182, 0]
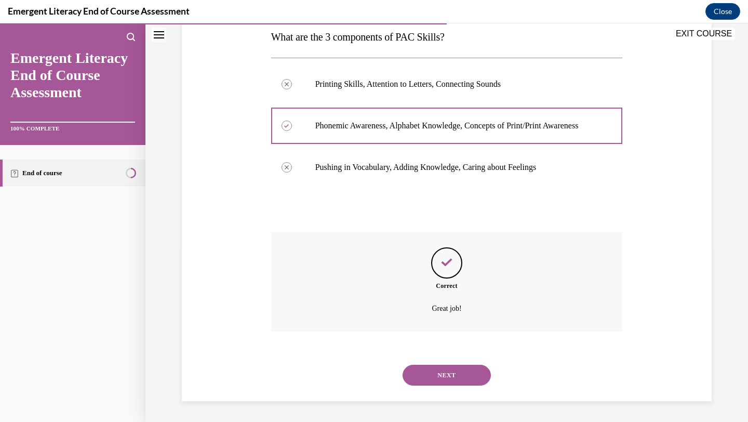
click at [457, 369] on button "NEXT" at bounding box center [447, 375] width 88 height 21
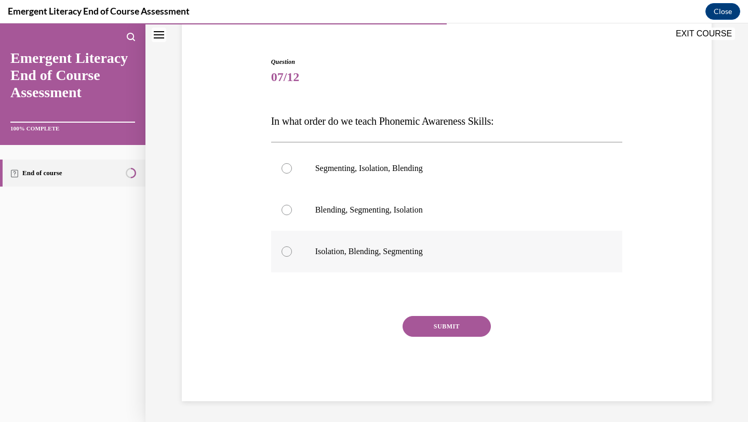
click at [402, 250] on p "Isolation, Blending, Segmenting" at bounding box center [455, 251] width 281 height 10
click at [292, 250] on input "Isolation, Blending, Segmenting" at bounding box center [286, 251] width 10 height 10
radio input "true"
click at [424, 324] on button "SUBMIT" at bounding box center [447, 326] width 88 height 21
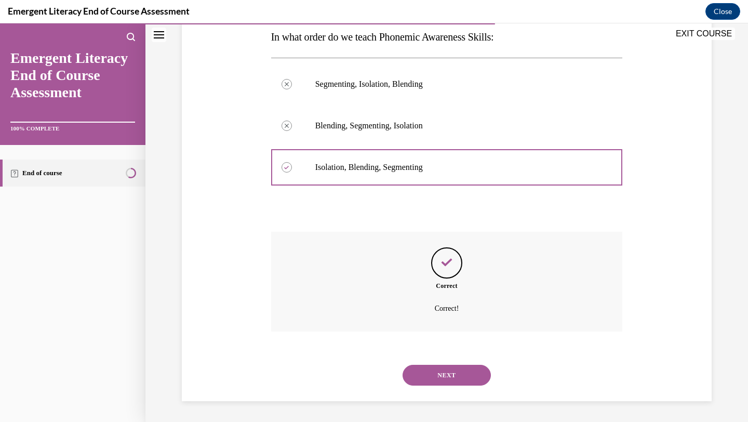
click at [446, 379] on button "NEXT" at bounding box center [447, 375] width 88 height 21
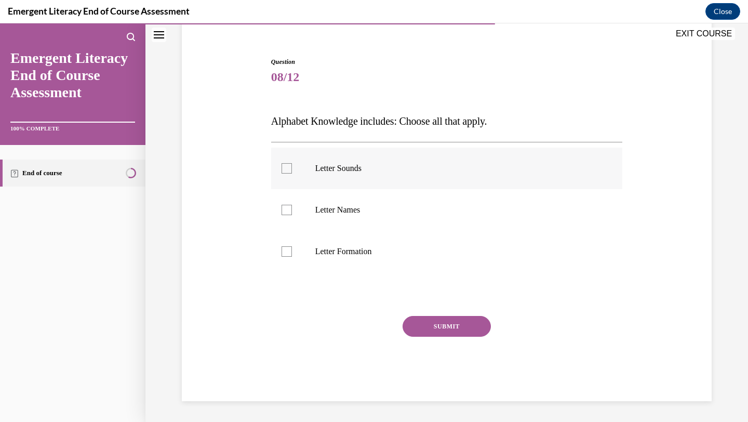
click at [350, 178] on label "Letter Sounds" at bounding box center [447, 169] width 352 height 42
click at [292, 173] on input "Letter Sounds" at bounding box center [286, 168] width 10 height 10
checkbox input "true"
click at [352, 203] on label "Letter Names" at bounding box center [447, 210] width 352 height 42
click at [292, 205] on input "Letter Names" at bounding box center [286, 210] width 10 height 10
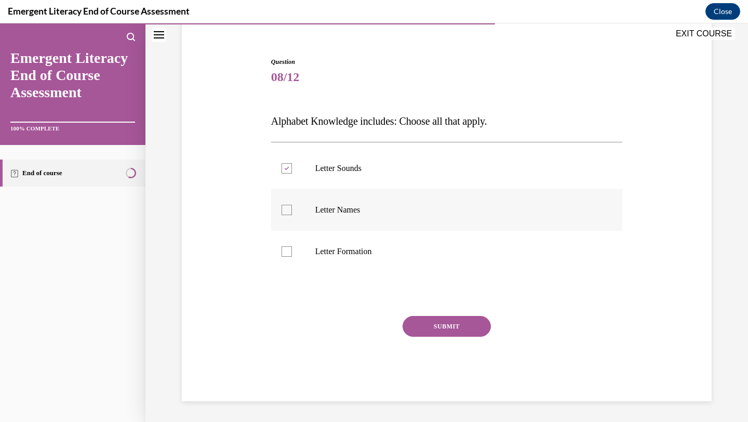
checkbox input "true"
click at [356, 243] on label "Letter Formation" at bounding box center [447, 252] width 352 height 42
click at [292, 246] on input "Letter Formation" at bounding box center [286, 251] width 10 height 10
checkbox input "true"
click at [444, 329] on button "SUBMIT" at bounding box center [447, 326] width 88 height 21
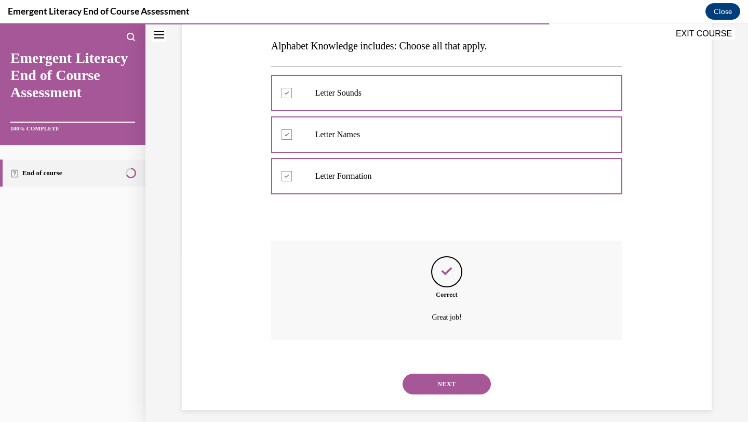
scroll to position [171, 0]
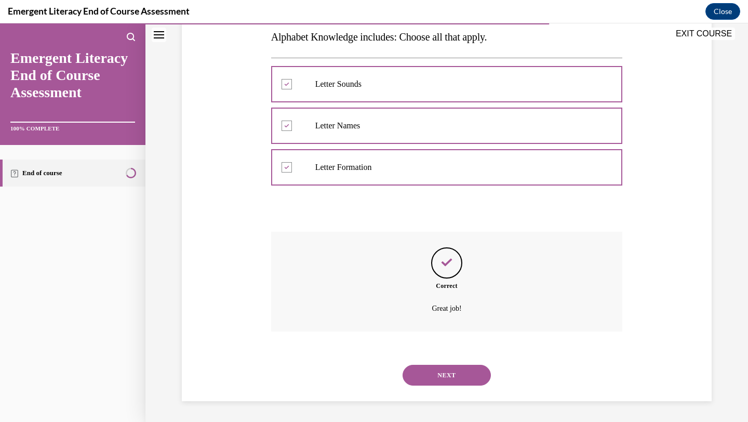
click at [473, 376] on button "NEXT" at bounding box center [447, 375] width 88 height 21
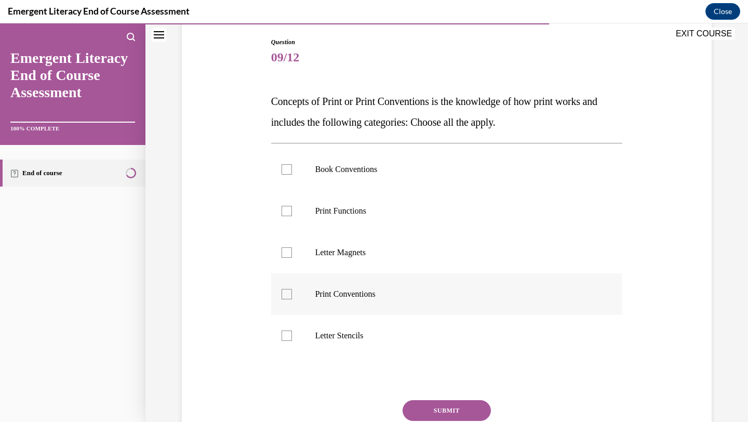
scroll to position [153, 0]
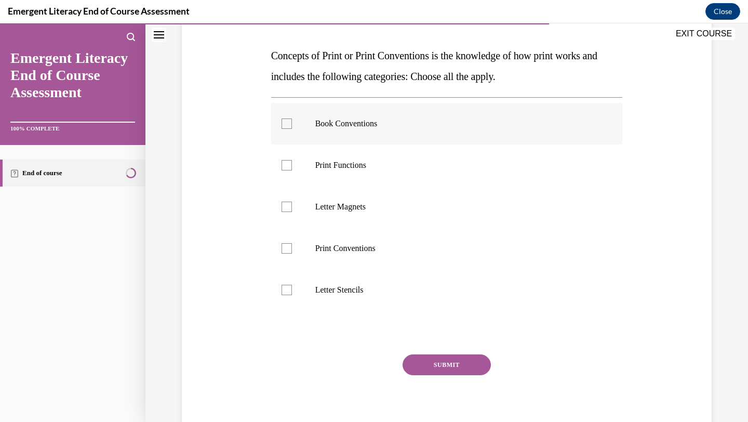
click at [373, 118] on p "Book Conventions" at bounding box center [455, 123] width 281 height 10
click at [292, 118] on input "Book Conventions" at bounding box center [286, 123] width 10 height 10
checkbox input "true"
click at [345, 171] on label "Print Functions" at bounding box center [447, 165] width 352 height 42
click at [292, 170] on input "Print Functions" at bounding box center [286, 165] width 10 height 10
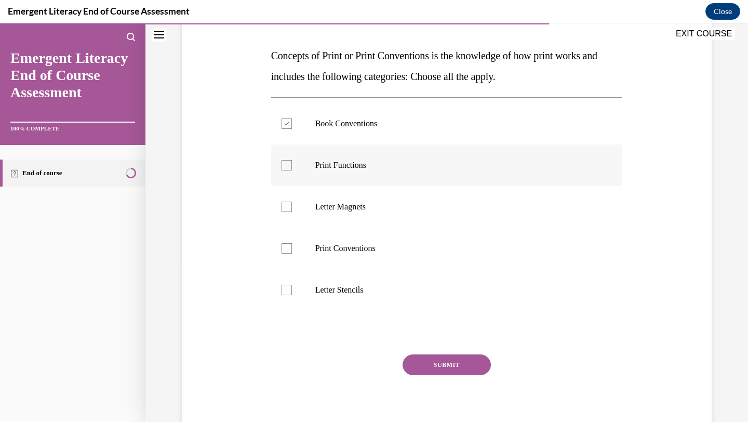
checkbox input "true"
click at [359, 249] on p "Print Conventions" at bounding box center [455, 248] width 281 height 10
click at [292, 249] on input "Print Conventions" at bounding box center [286, 248] width 10 height 10
checkbox input "true"
click at [443, 361] on button "SUBMIT" at bounding box center [447, 364] width 88 height 21
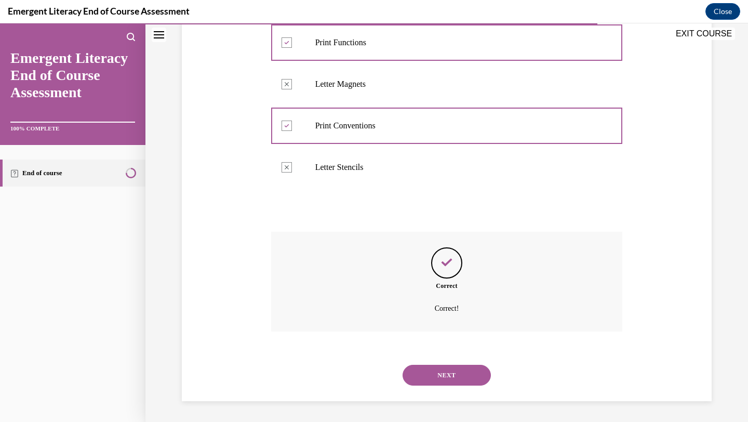
click at [452, 374] on button "NEXT" at bounding box center [447, 375] width 88 height 21
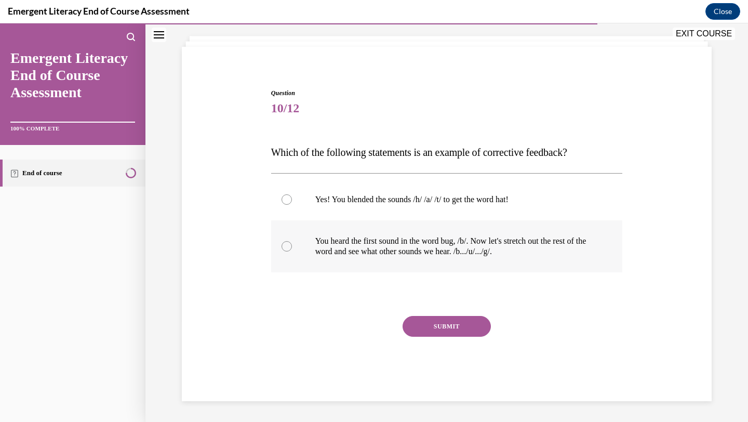
click at [366, 253] on p "You heard the first sound in the word bug, /b/. Now let's stretch out the rest …" at bounding box center [455, 246] width 281 height 21
click at [292, 251] on input "You heard the first sound in the word bug, /b/. Now let's stretch out the rest …" at bounding box center [286, 246] width 10 height 10
radio input "true"
click at [427, 323] on button "SUBMIT" at bounding box center [447, 326] width 88 height 21
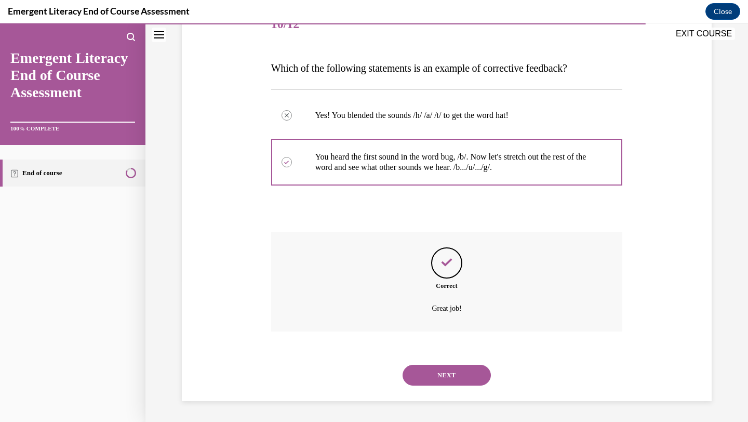
click at [455, 372] on button "NEXT" at bounding box center [447, 375] width 88 height 21
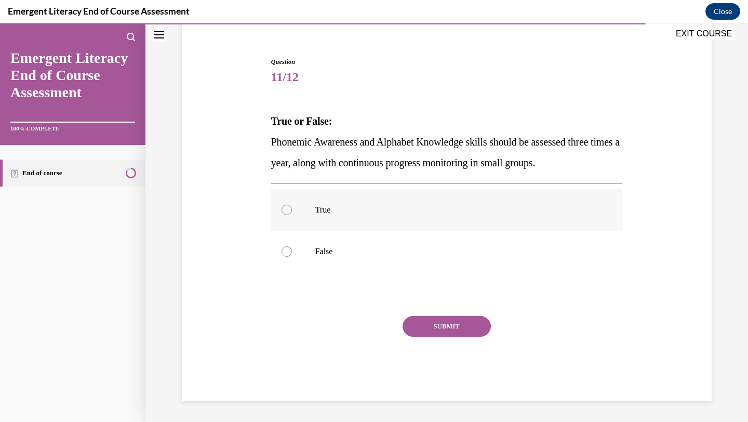
click at [397, 225] on label "True" at bounding box center [447, 210] width 352 height 42
click at [292, 215] on input "True" at bounding box center [286, 210] width 10 height 10
radio input "true"
click at [460, 341] on div "SUBMIT" at bounding box center [447, 342] width 352 height 52
click at [459, 334] on button "SUBMIT" at bounding box center [447, 326] width 88 height 21
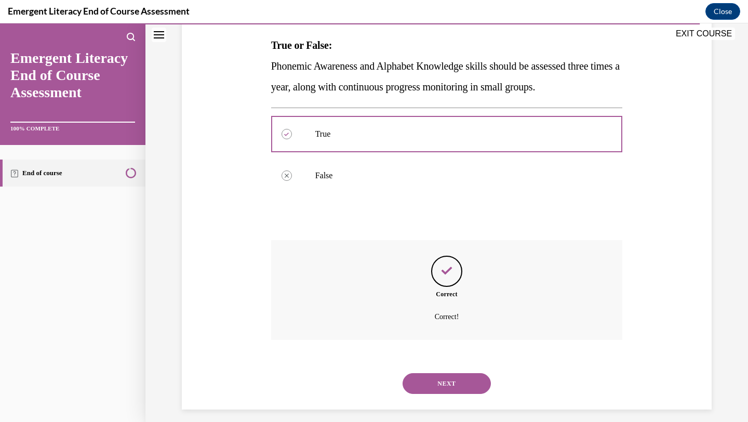
scroll to position [171, 0]
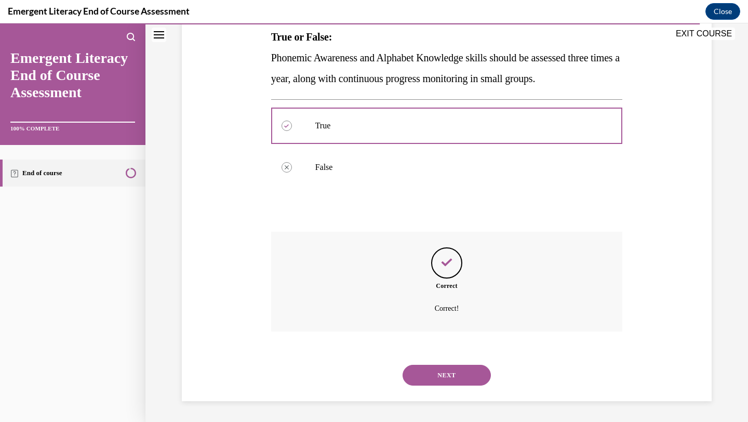
click at [456, 374] on button "NEXT" at bounding box center [447, 375] width 88 height 21
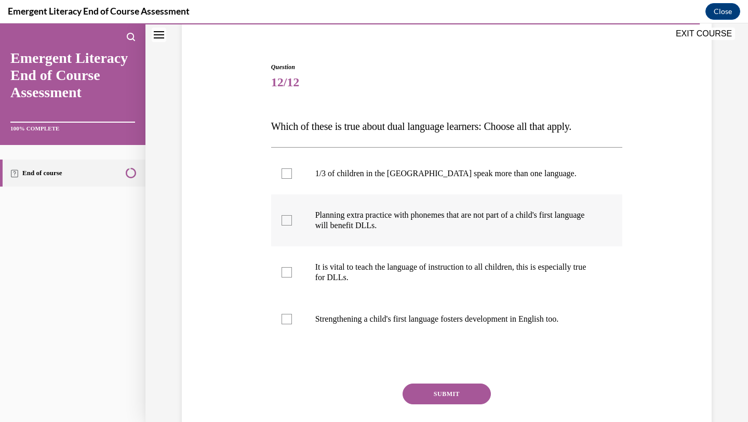
scroll to position [84, 0]
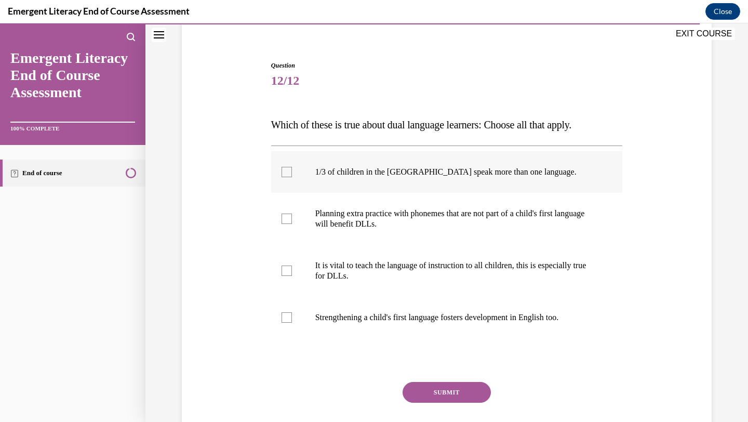
click at [398, 191] on label "1/3 of children in the [GEOGRAPHIC_DATA] speak more than one language." at bounding box center [447, 172] width 352 height 42
click at [292, 177] on input "1/3 of children in the [GEOGRAPHIC_DATA] speak more than one language." at bounding box center [286, 172] width 10 height 10
checkbox input "true"
click at [424, 220] on p "Planning extra practice with phonemes that are not part of a child's first lang…" at bounding box center [455, 218] width 281 height 21
click at [292, 220] on input "Planning extra practice with phonemes that are not part of a child's first lang…" at bounding box center [286, 218] width 10 height 10
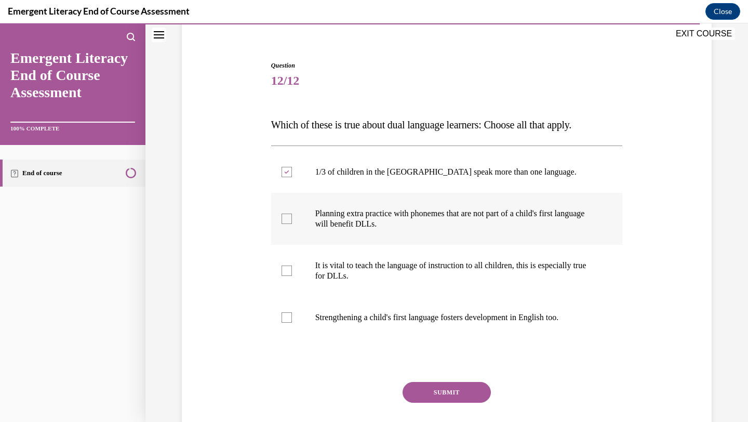
checkbox input "true"
click at [437, 266] on p "It is vital to teach the language of instruction to all children, this is espec…" at bounding box center [455, 270] width 281 height 21
click at [292, 266] on input "It is vital to teach the language of instruction to all children, this is espec…" at bounding box center [286, 270] width 10 height 10
checkbox input "true"
click at [433, 314] on p "Strengthening a child's first language fosters development in English too." at bounding box center [455, 317] width 281 height 10
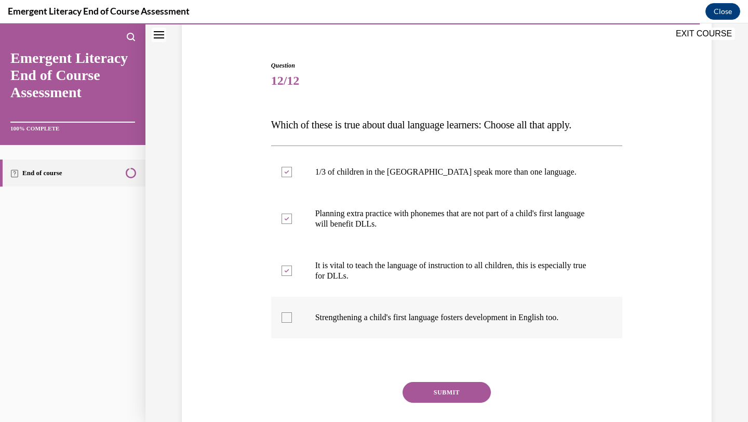
click at [292, 314] on input "Strengthening a child's first language fosters development in English too." at bounding box center [286, 317] width 10 height 10
checkbox input "true"
click at [454, 386] on button "SUBMIT" at bounding box center [447, 392] width 88 height 21
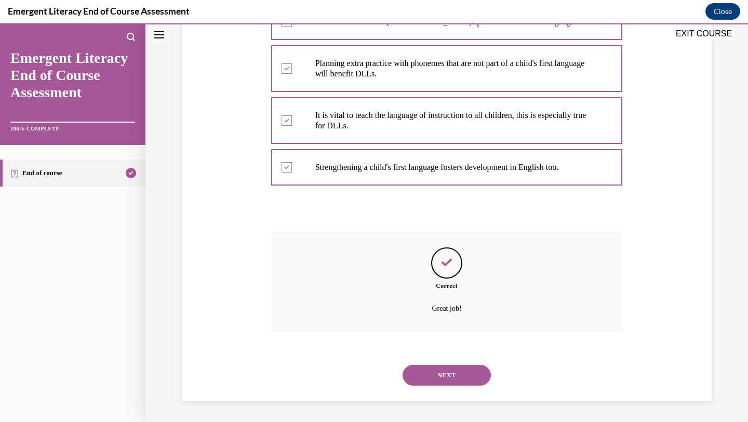
click at [438, 377] on button "NEXT" at bounding box center [447, 375] width 88 height 21
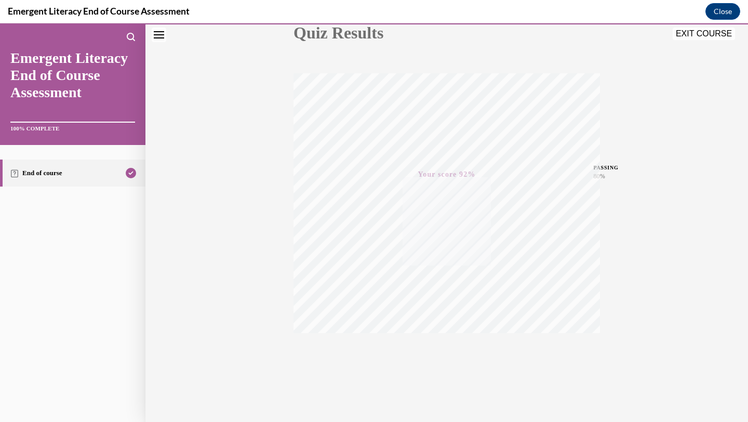
scroll to position [134, 0]
click at [705, 32] on button "EXIT COURSE" at bounding box center [704, 34] width 62 height 12
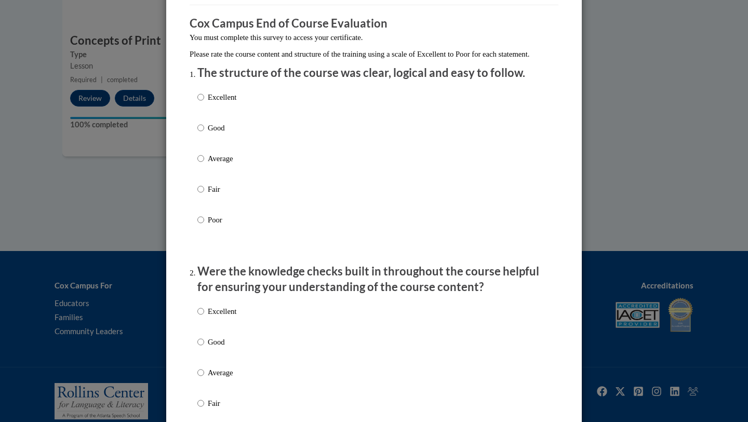
scroll to position [91, 0]
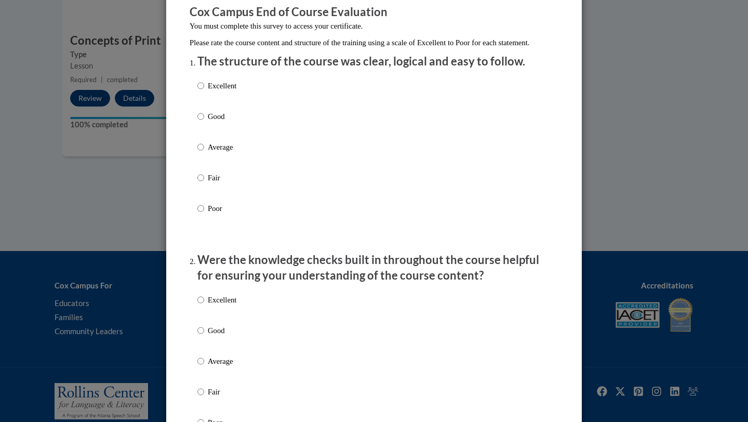
click at [252, 93] on div "Excellent Good Average Fair Poor" at bounding box center [373, 159] width 353 height 169
click at [252, 109] on div "Excellent Good Average Fair Poor" at bounding box center [373, 159] width 353 height 169
click at [249, 101] on div "Excellent Good Average Fair Poor" at bounding box center [373, 159] width 353 height 169
click at [224, 91] on p "Excellent" at bounding box center [222, 85] width 29 height 11
click at [204, 91] on input "Excellent" at bounding box center [200, 85] width 7 height 11
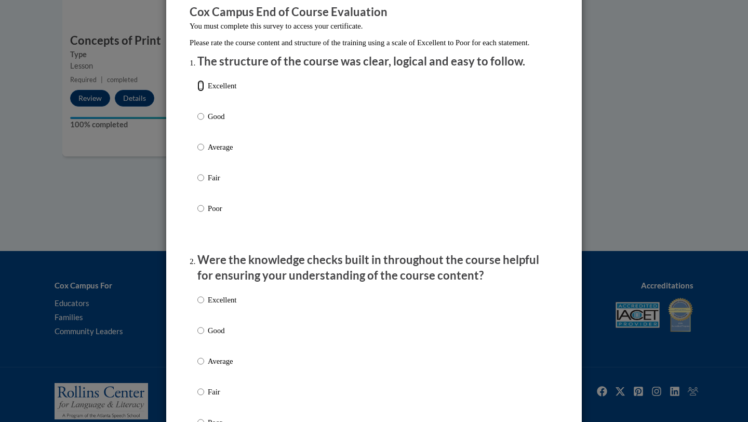
radio input "true"
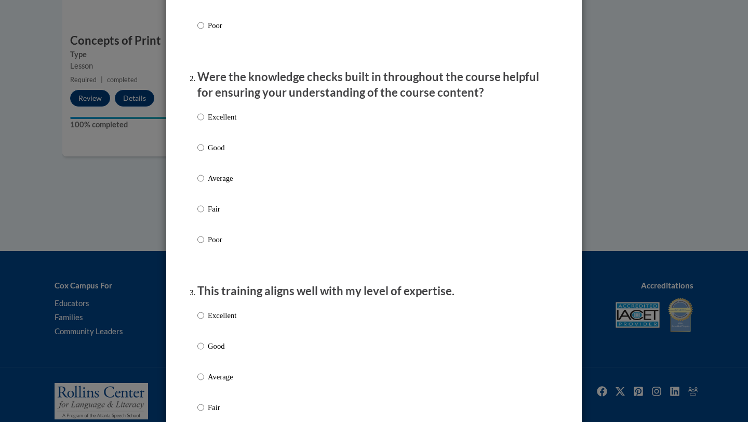
scroll to position [292, 0]
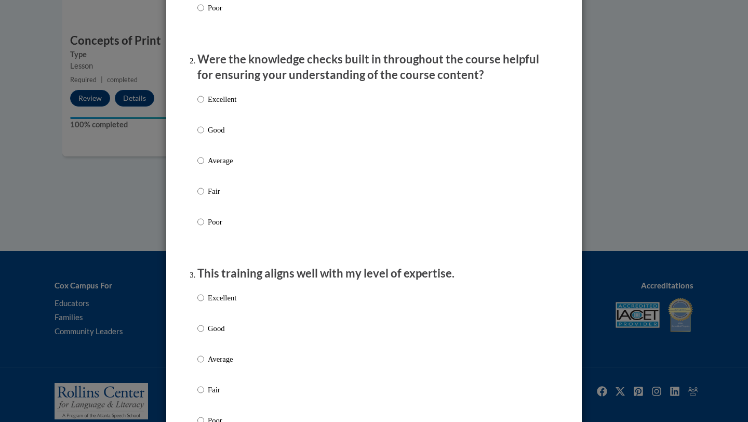
click at [226, 105] on p "Excellent" at bounding box center [222, 98] width 29 height 11
click at [204, 105] on input "Excellent" at bounding box center [200, 98] width 7 height 11
radio input "true"
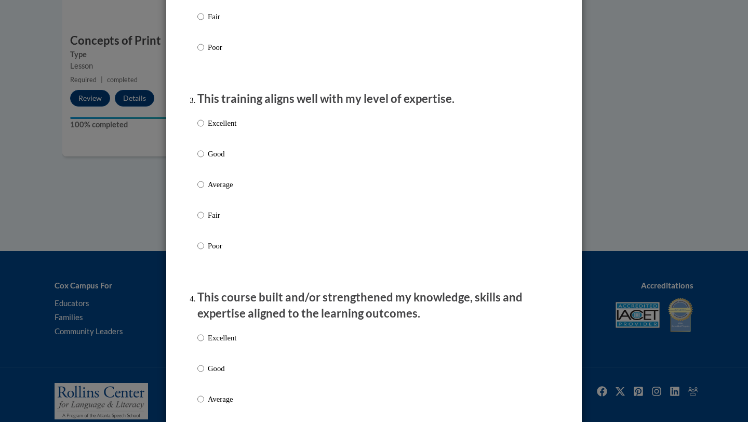
scroll to position [467, 0]
click at [218, 206] on label "Average" at bounding box center [216, 192] width 39 height 28
click at [204, 190] on input "Average" at bounding box center [200, 183] width 7 height 11
radio input "true"
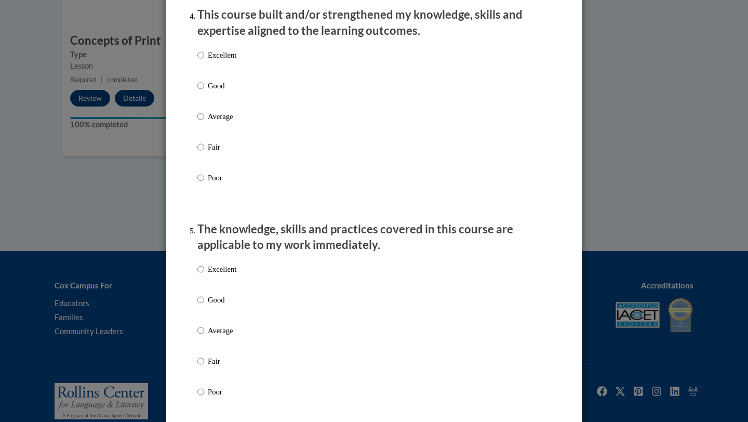
scroll to position [746, 0]
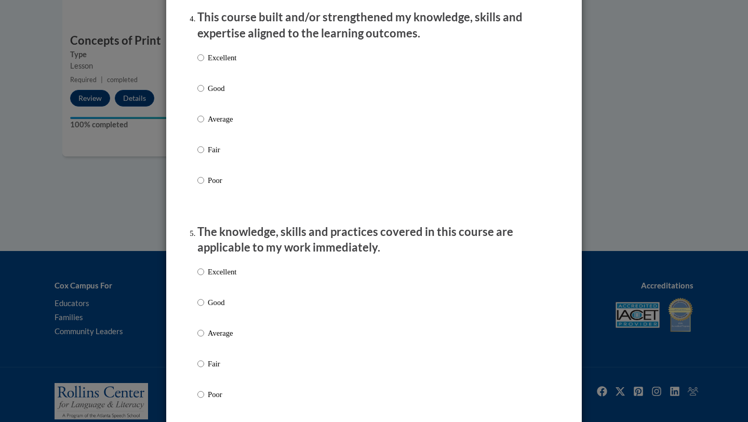
click at [231, 91] on div "Excellent Good Average Fair Poor" at bounding box center [216, 127] width 39 height 161
click at [229, 76] on label "Excellent" at bounding box center [216, 66] width 39 height 28
click at [204, 63] on input "Excellent" at bounding box center [200, 57] width 7 height 11
radio input "true"
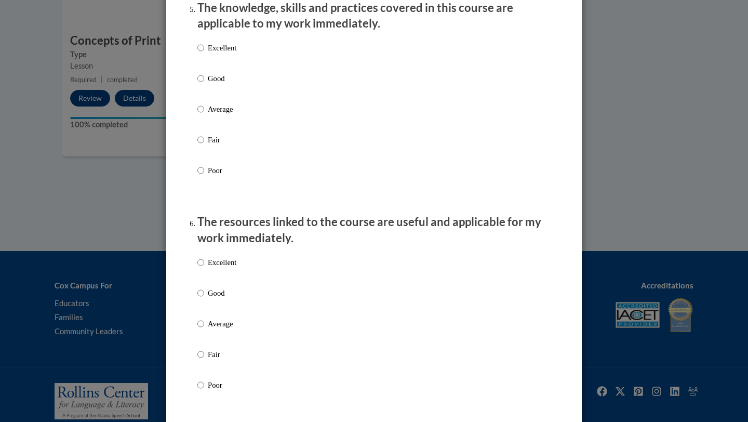
scroll to position [975, 0]
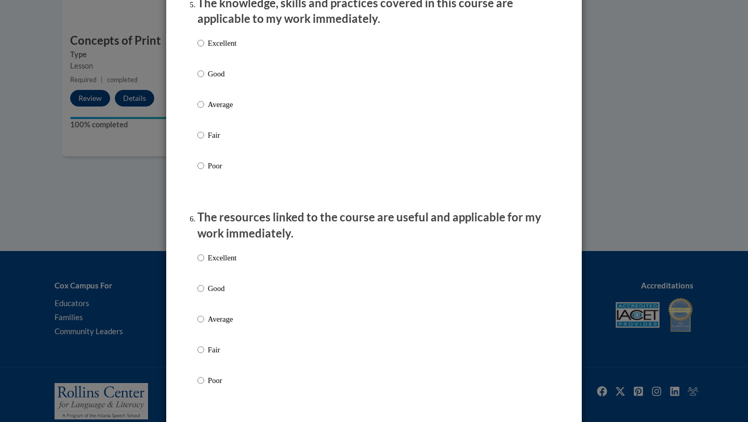
click at [238, 53] on div "Excellent Good Average Fair Poor" at bounding box center [373, 116] width 353 height 169
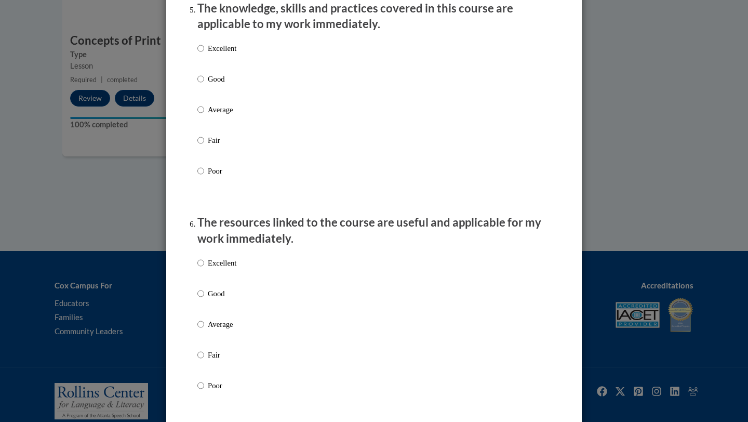
scroll to position [945, 0]
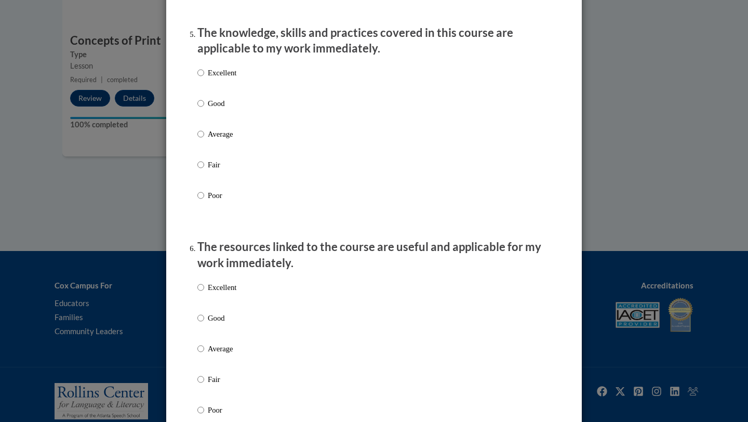
click at [227, 78] on p "Excellent" at bounding box center [222, 72] width 29 height 11
click at [204, 78] on input "Excellent" at bounding box center [200, 72] width 7 height 11
radio input "true"
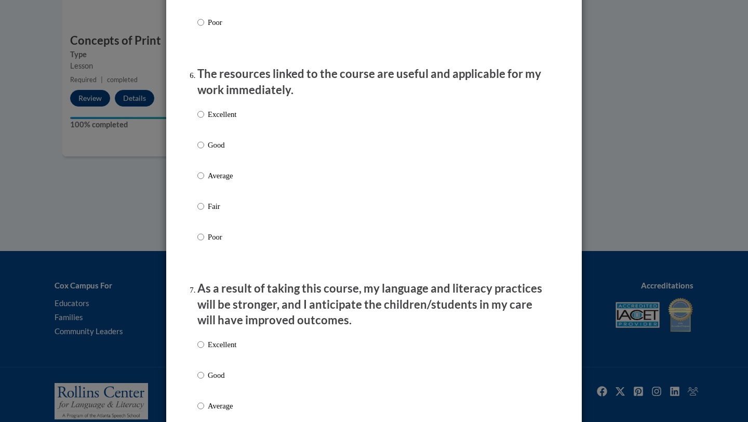
scroll to position [1131, 0]
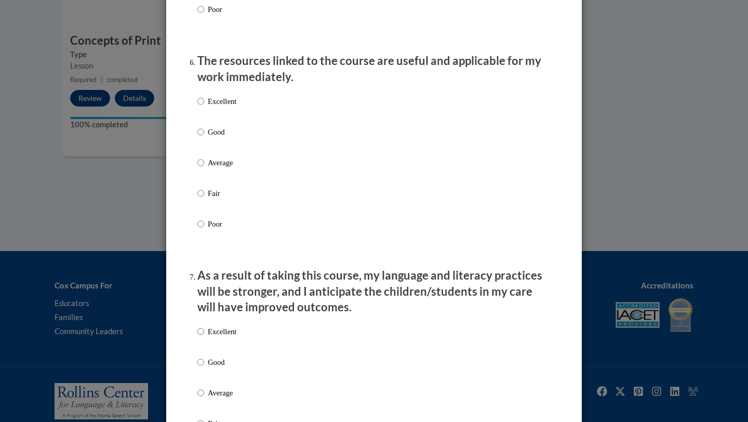
click at [229, 107] on p "Excellent" at bounding box center [222, 101] width 29 height 11
click at [204, 107] on input "Excellent" at bounding box center [200, 101] width 7 height 11
radio input "true"
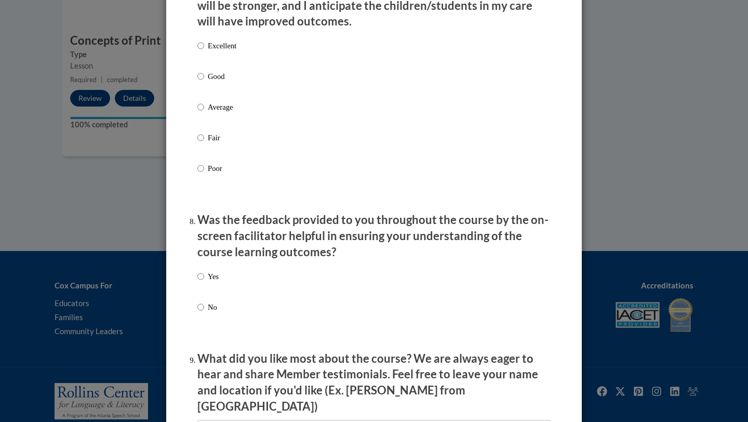
scroll to position [1393, 0]
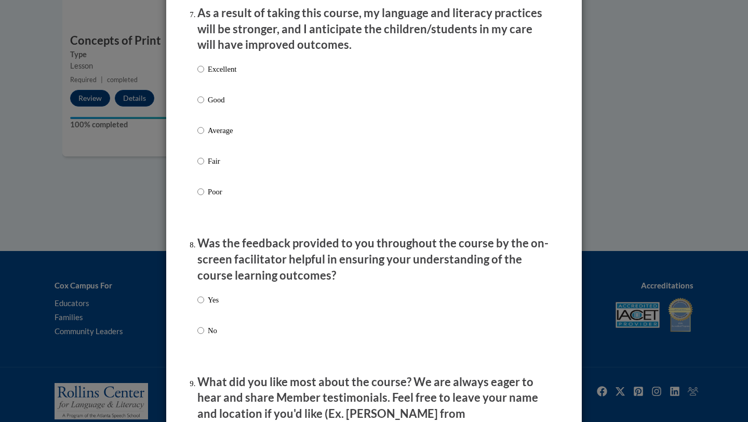
click at [226, 75] on p "Excellent" at bounding box center [222, 68] width 29 height 11
click at [204, 75] on input "Excellent" at bounding box center [200, 68] width 7 height 11
radio input "true"
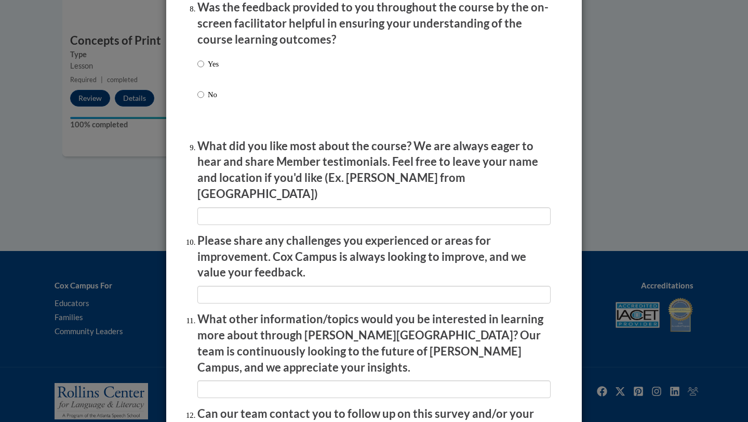
scroll to position [1631, 0]
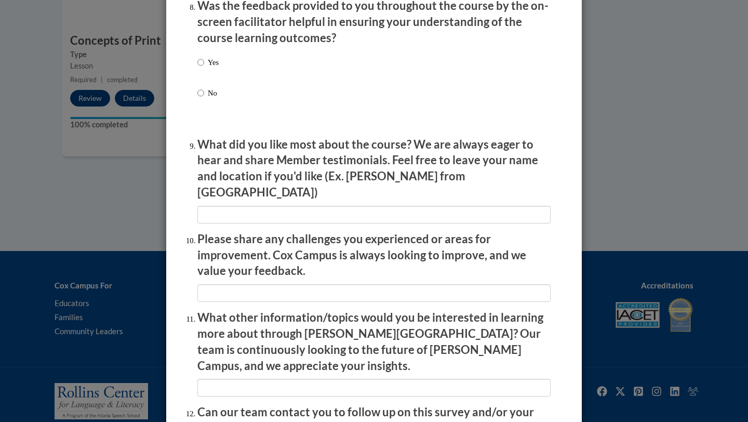
click at [217, 68] on p "Yes" at bounding box center [213, 62] width 11 height 11
click at [204, 68] on input "Yes" at bounding box center [200, 62] width 7 height 11
radio input "true"
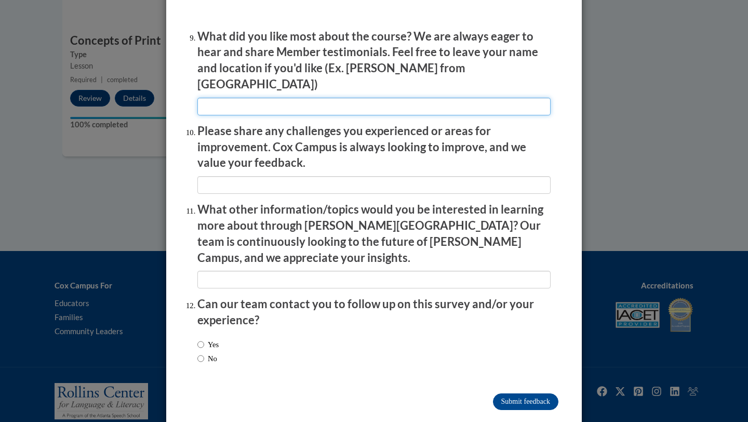
click at [327, 98] on input "textbox" at bounding box center [373, 107] width 353 height 18
type input "i"
type input "I liked that there were learning checks built in the lessons"
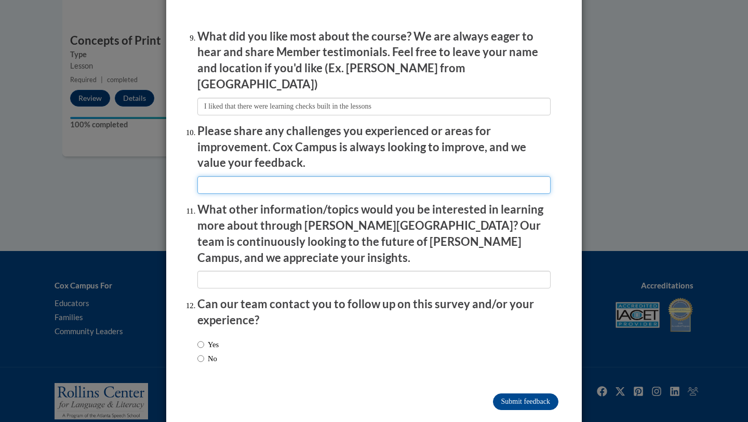
click at [259, 180] on input "textbox" at bounding box center [373, 185] width 353 height 18
type input "Safari was not letting me open [PERSON_NAME] campus"
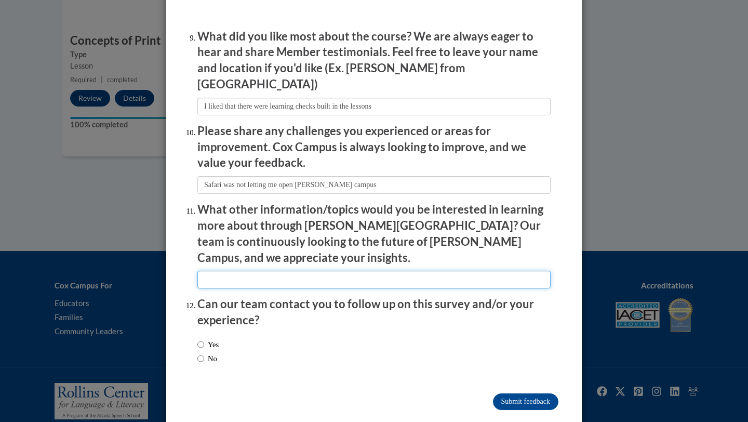
click at [265, 271] on input "textbox" at bounding box center [373, 280] width 353 height 18
type input "anything that makes teaching easier for teachers"
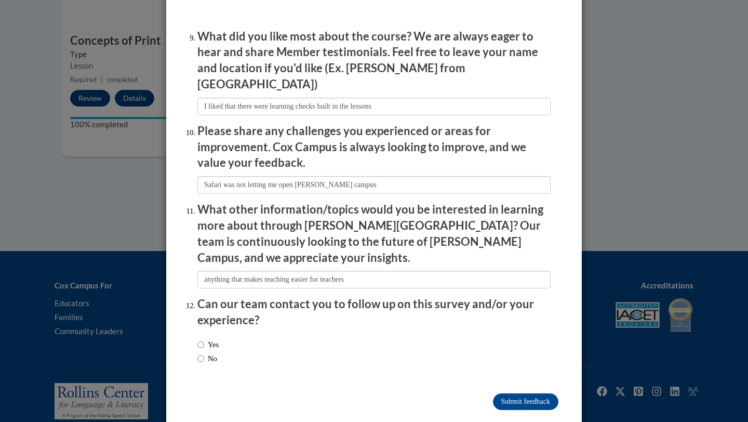
click at [208, 339] on label "Yes" at bounding box center [207, 344] width 21 height 11
click at [204, 339] on input "Yes" at bounding box center [200, 344] width 7 height 11
radio input "true"
click at [208, 353] on label "No" at bounding box center [207, 358] width 20 height 11
click at [204, 353] on input "No" at bounding box center [200, 358] width 7 height 11
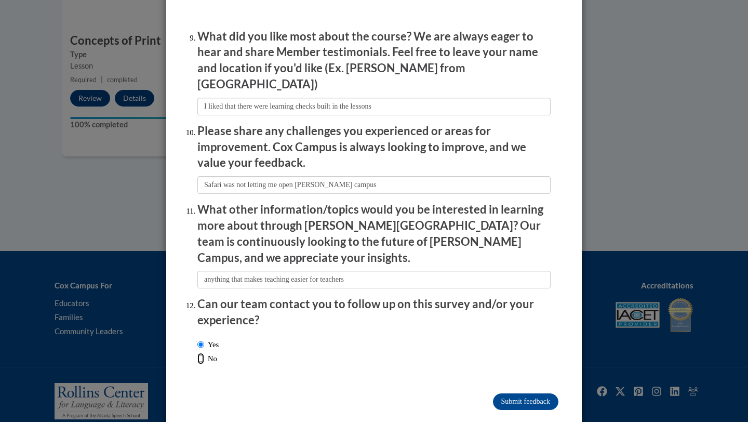
radio input "true"
click at [542, 393] on input "Submit feedback" at bounding box center [525, 401] width 65 height 17
